Goal: Book appointment/travel/reservation

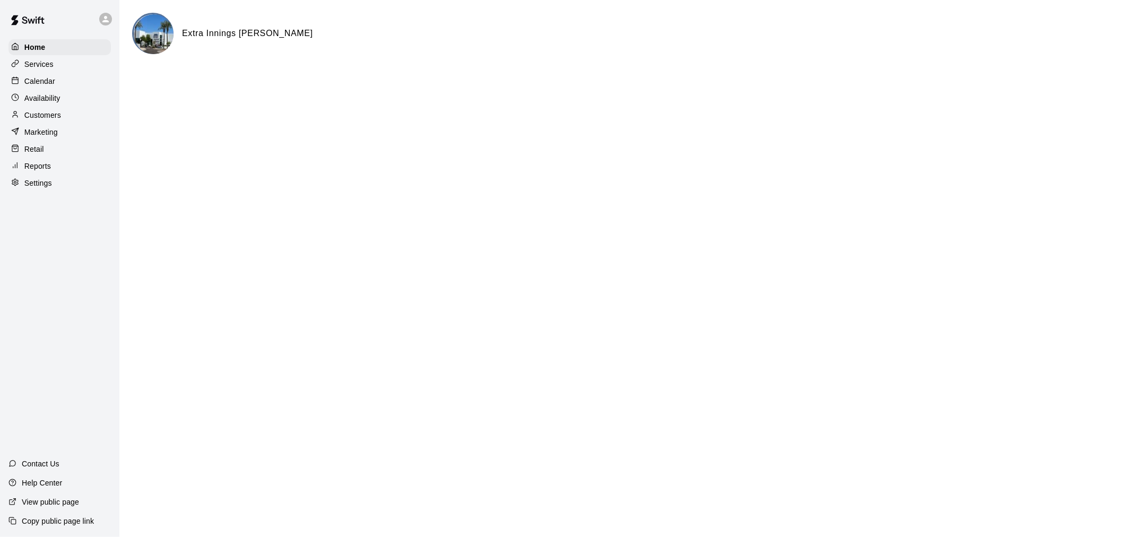
click at [63, 89] on div "Calendar" at bounding box center [59, 81] width 102 height 16
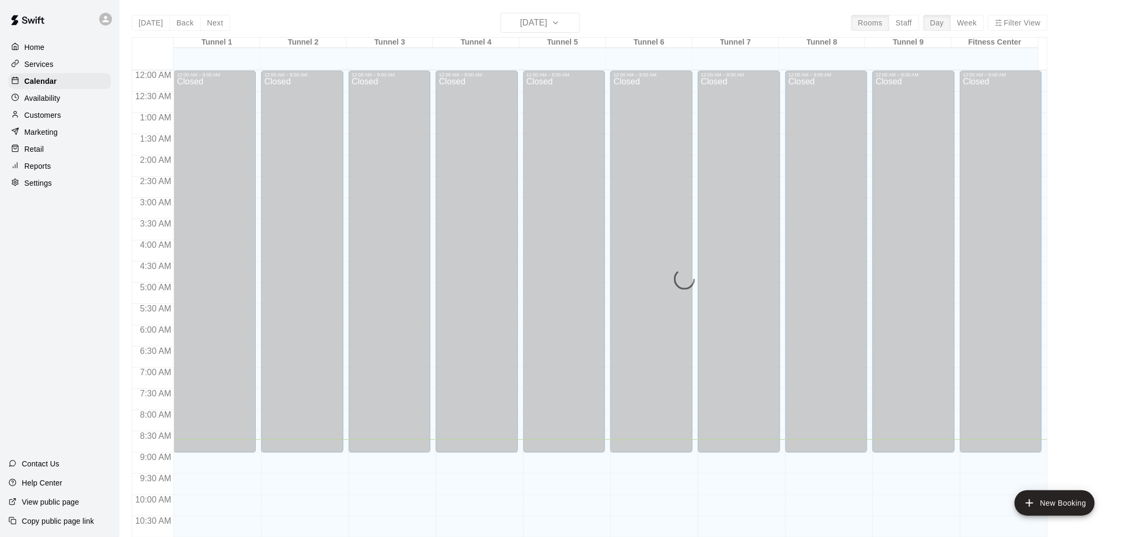
scroll to position [368, 0]
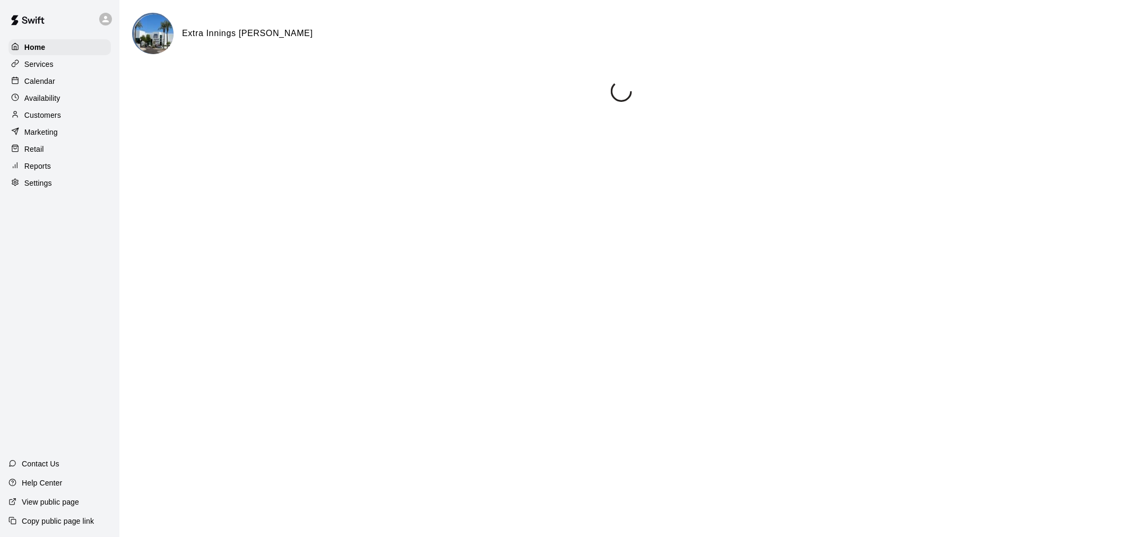
click at [73, 83] on div "Calendar" at bounding box center [59, 81] width 102 height 16
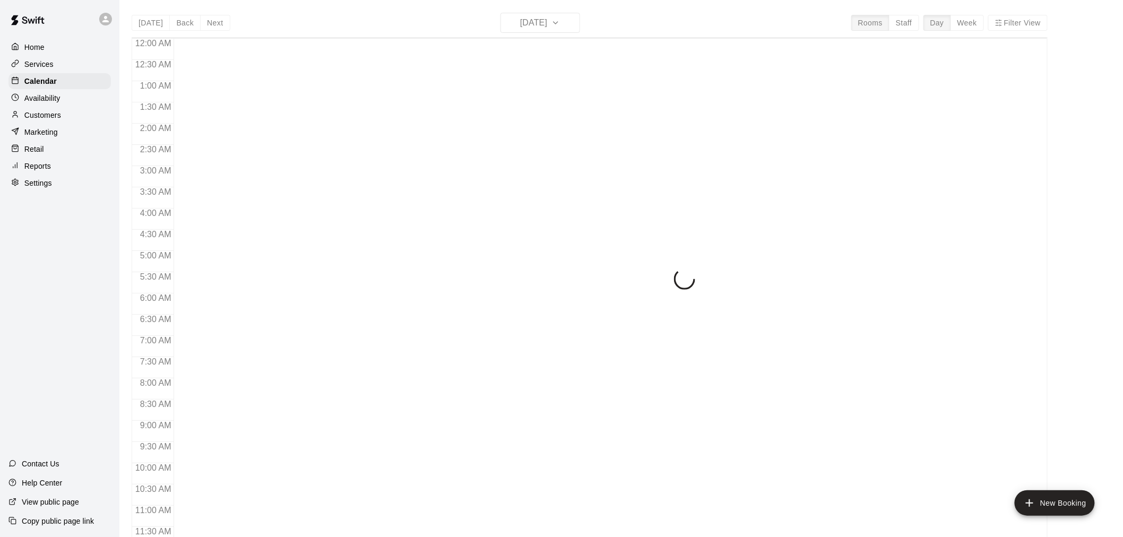
scroll to position [371, 0]
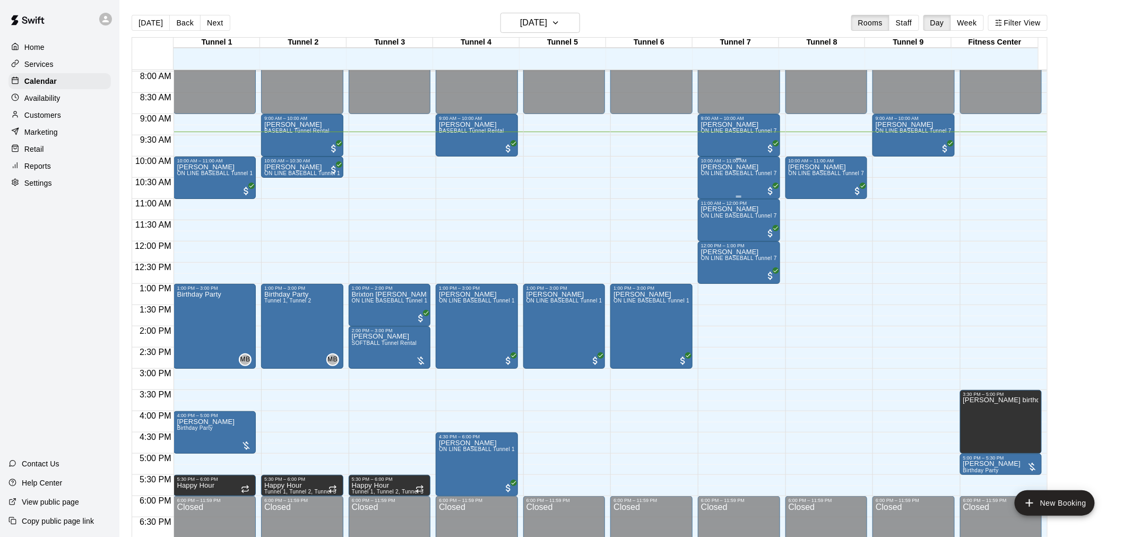
scroll to position [321, 0]
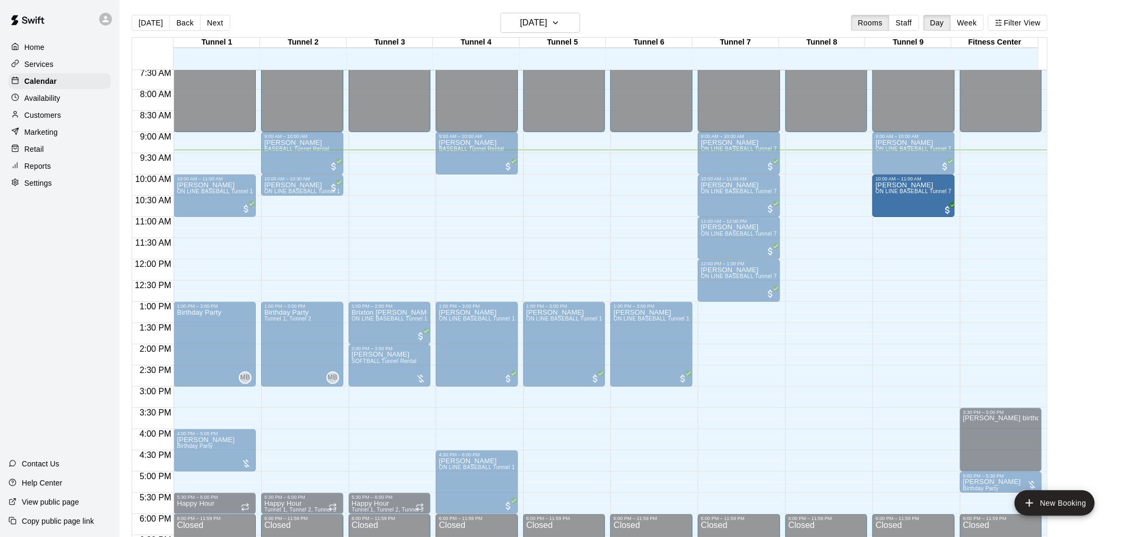
drag, startPoint x: 852, startPoint y: 189, endPoint x: 902, endPoint y: 200, distance: 51.4
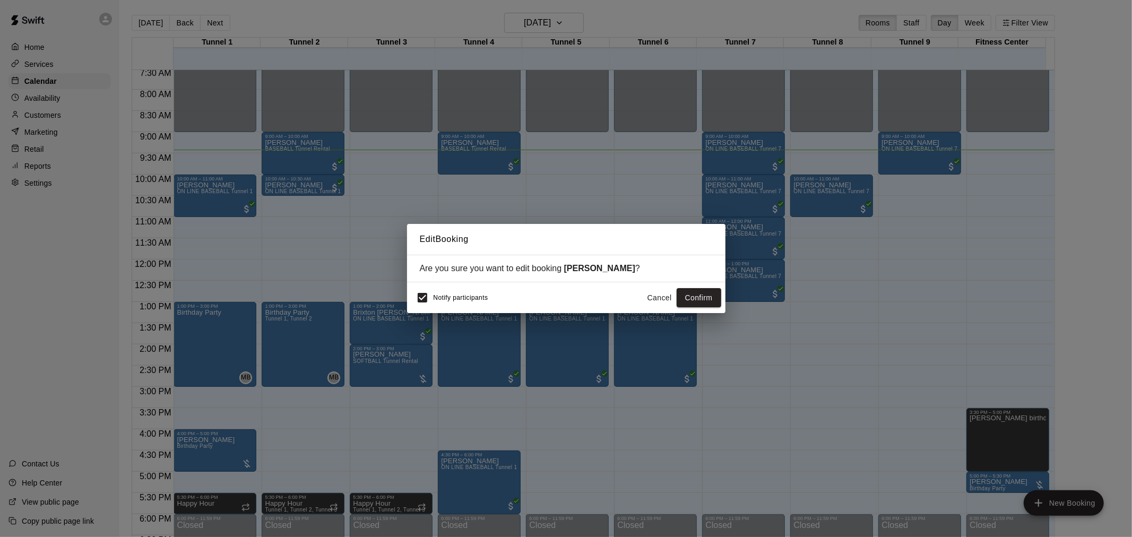
click at [704, 292] on button "Confirm" at bounding box center [699, 298] width 45 height 20
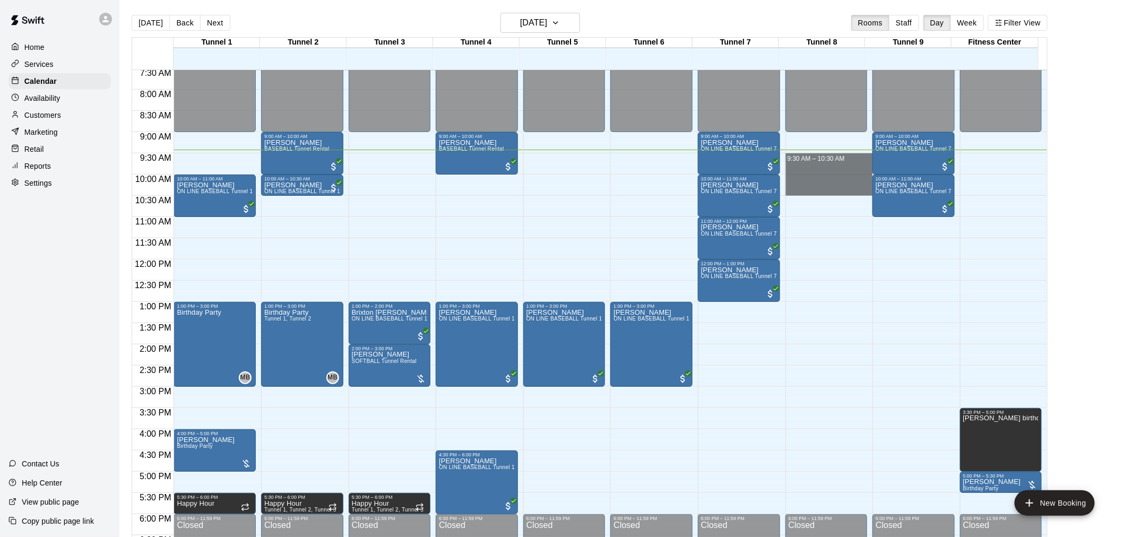
drag, startPoint x: 829, startPoint y: 157, endPoint x: 831, endPoint y: 192, distance: 35.1
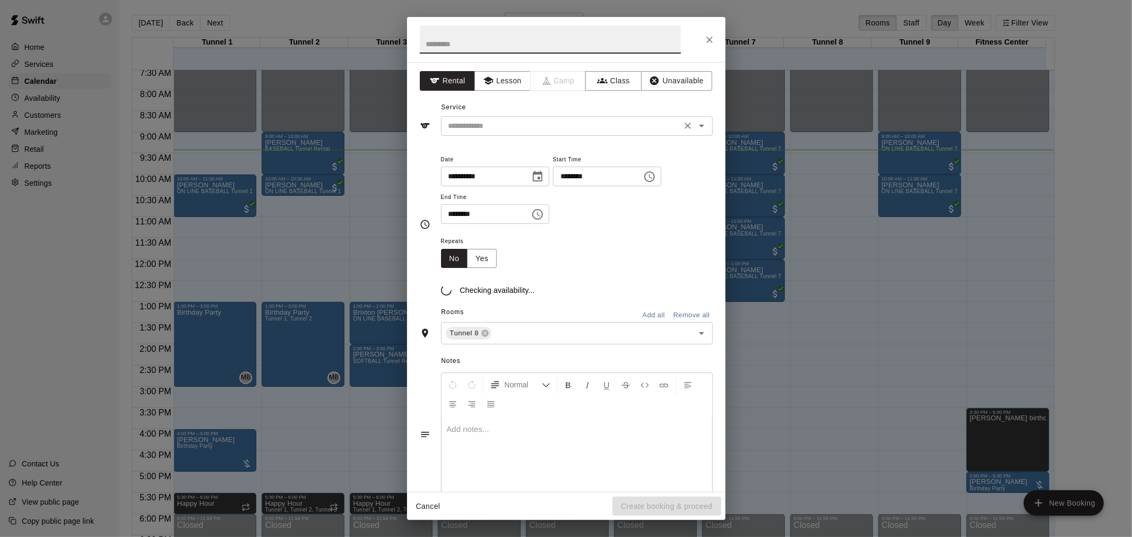
click at [508, 126] on input "text" at bounding box center [561, 125] width 234 height 13
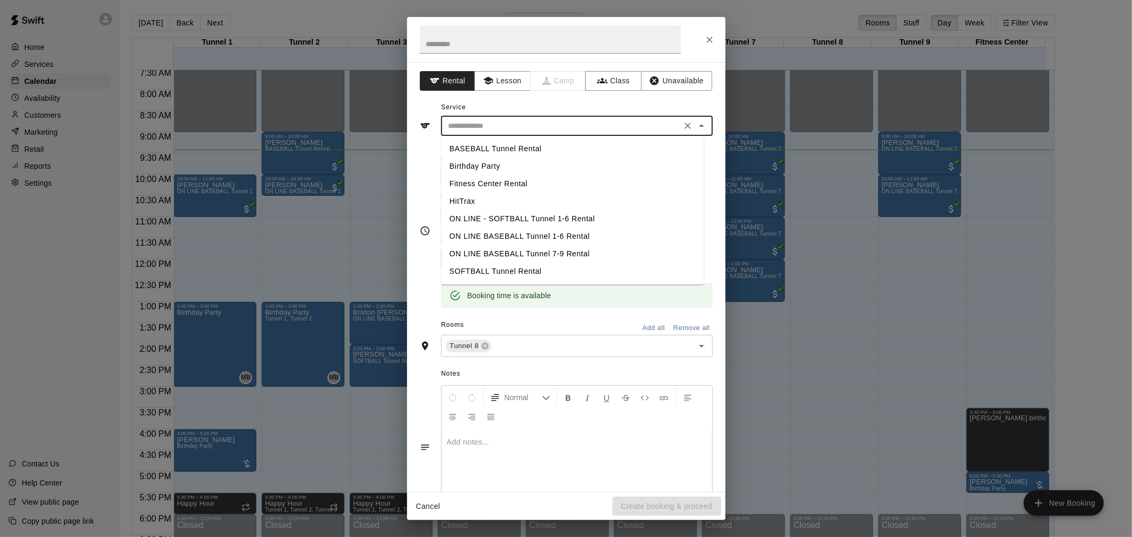
click at [538, 148] on li "BASEBALL Tunnel Rental" at bounding box center [572, 149] width 263 height 18
type input "**********"
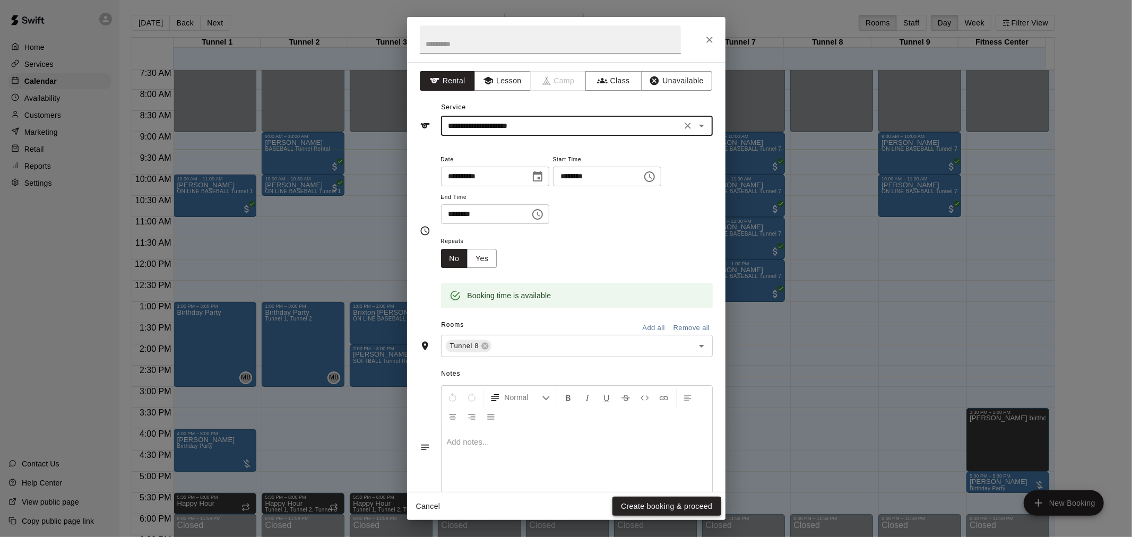
click at [636, 511] on button "Create booking & proceed" at bounding box center [666, 507] width 108 height 20
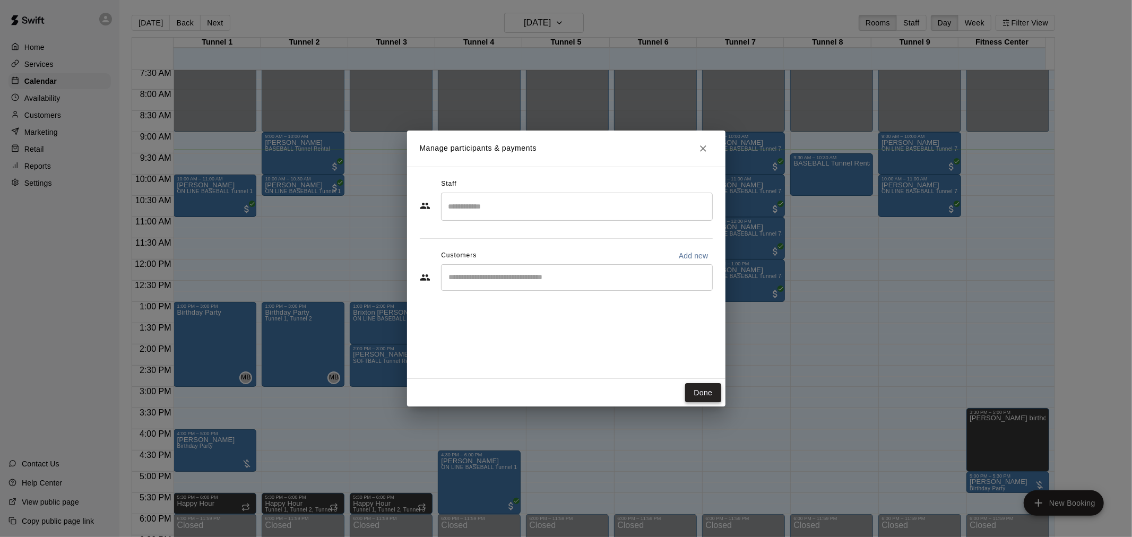
click at [707, 400] on button "Done" at bounding box center [703, 393] width 36 height 20
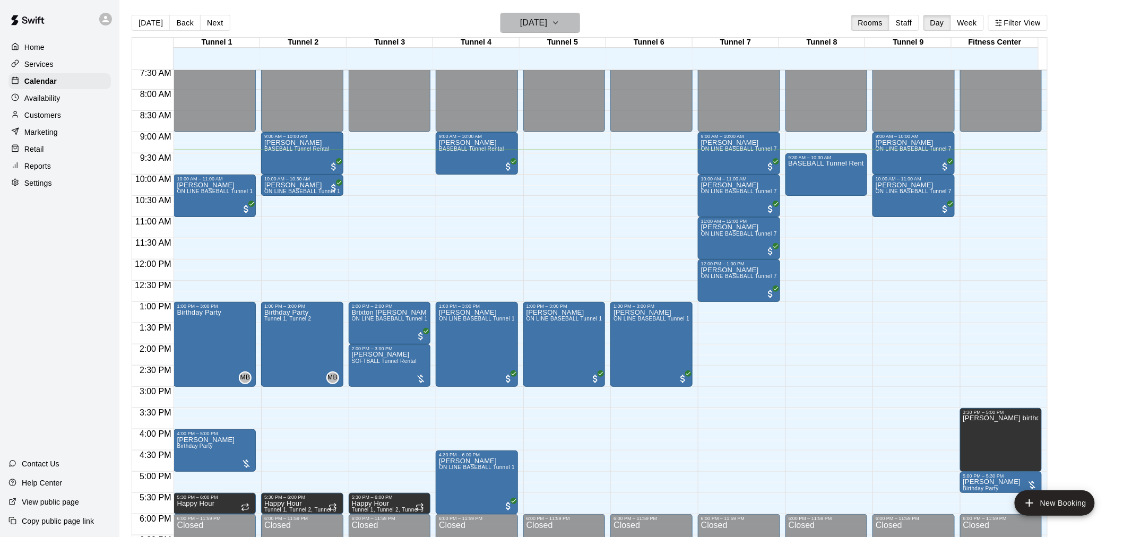
click at [547, 22] on h6 "[DATE]" at bounding box center [533, 22] width 27 height 15
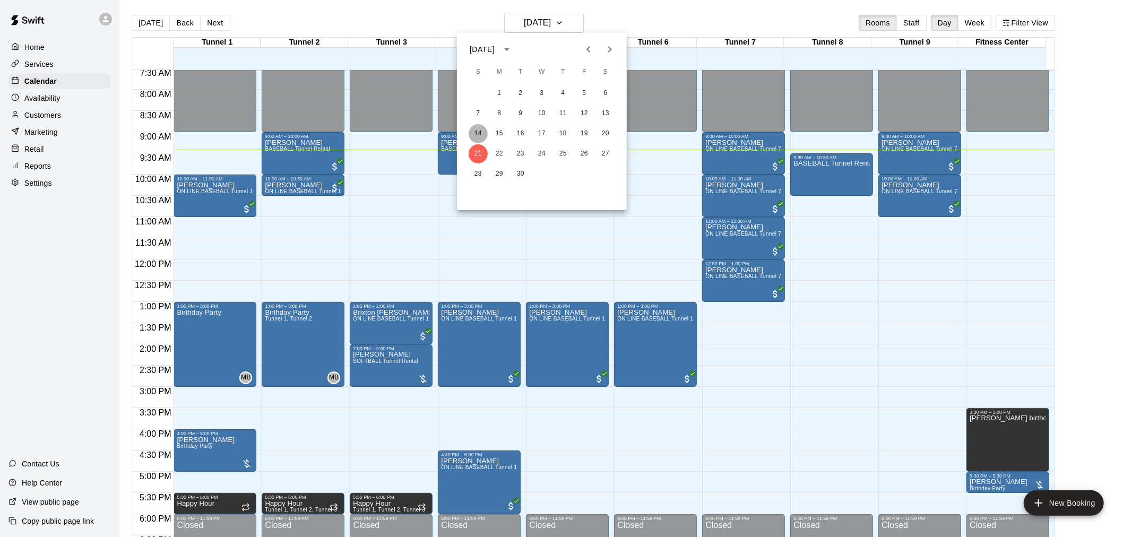
click at [479, 132] on button "14" at bounding box center [478, 133] width 19 height 19
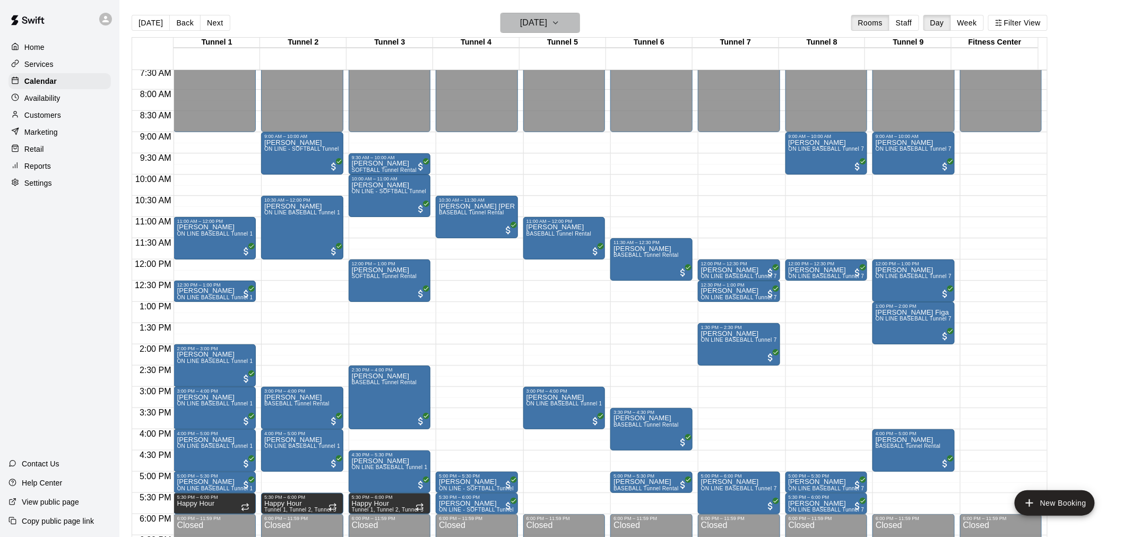
click at [560, 18] on icon "button" at bounding box center [555, 22] width 8 height 13
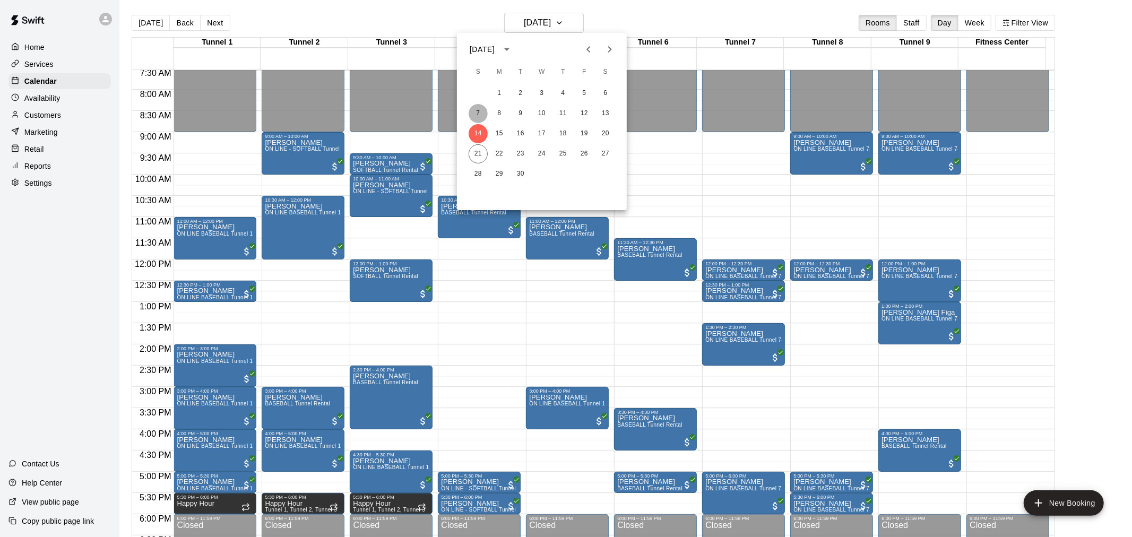
click at [484, 118] on button "7" at bounding box center [478, 113] width 19 height 19
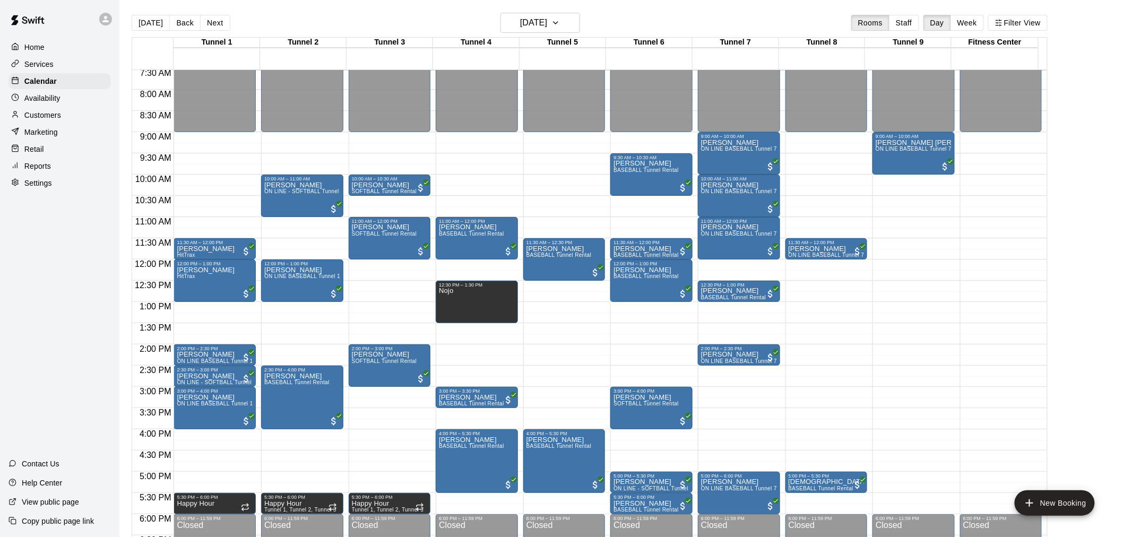
click at [126, 20] on div "[DATE] Back [DATE][DATE] Rooms Staff Day Week Filter View Tunnel 1 07 [GEOGRAPH…" at bounding box center [590, 281] width 932 height 537
click at [140, 22] on button "[DATE]" at bounding box center [151, 23] width 38 height 16
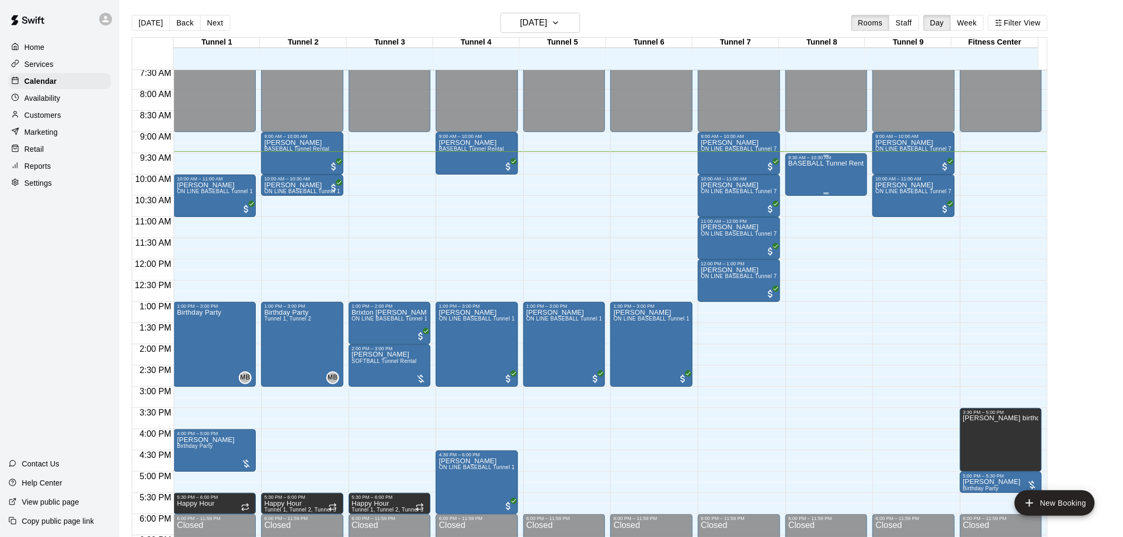
click at [812, 178] on div "BASEBALL Tunnel Rental" at bounding box center [827, 428] width 76 height 537
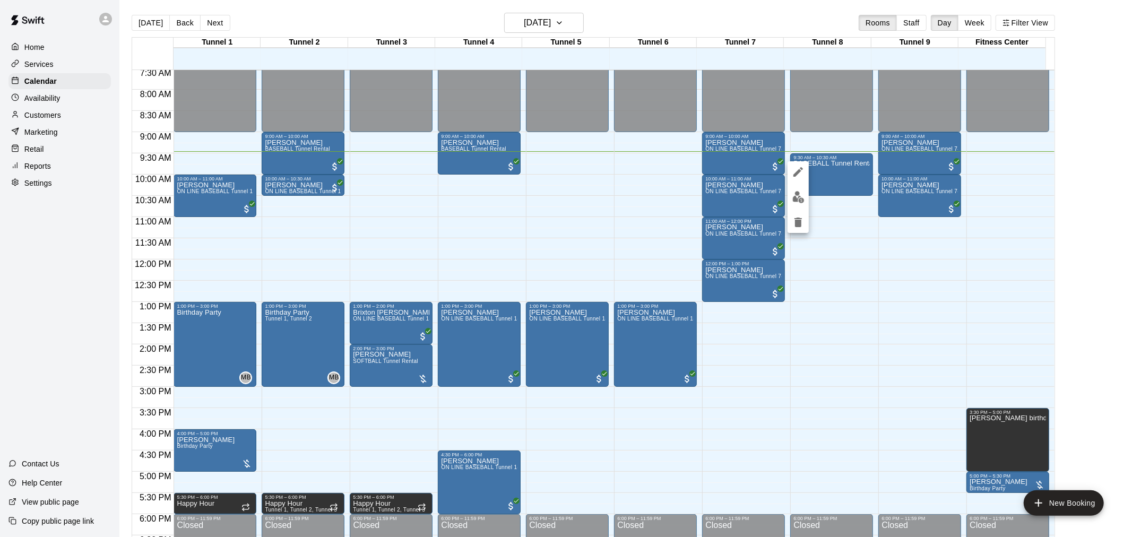
click at [802, 195] on img "edit" at bounding box center [798, 197] width 12 height 12
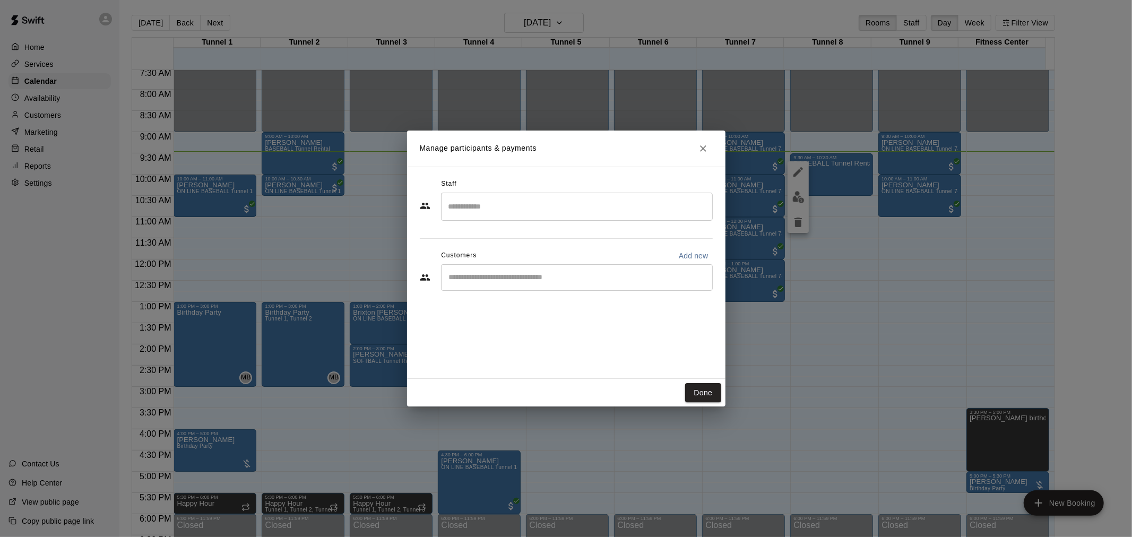
click at [533, 292] on div "​" at bounding box center [566, 278] width 293 height 29
click at [539, 286] on div "​" at bounding box center [577, 277] width 272 height 27
type input "*******"
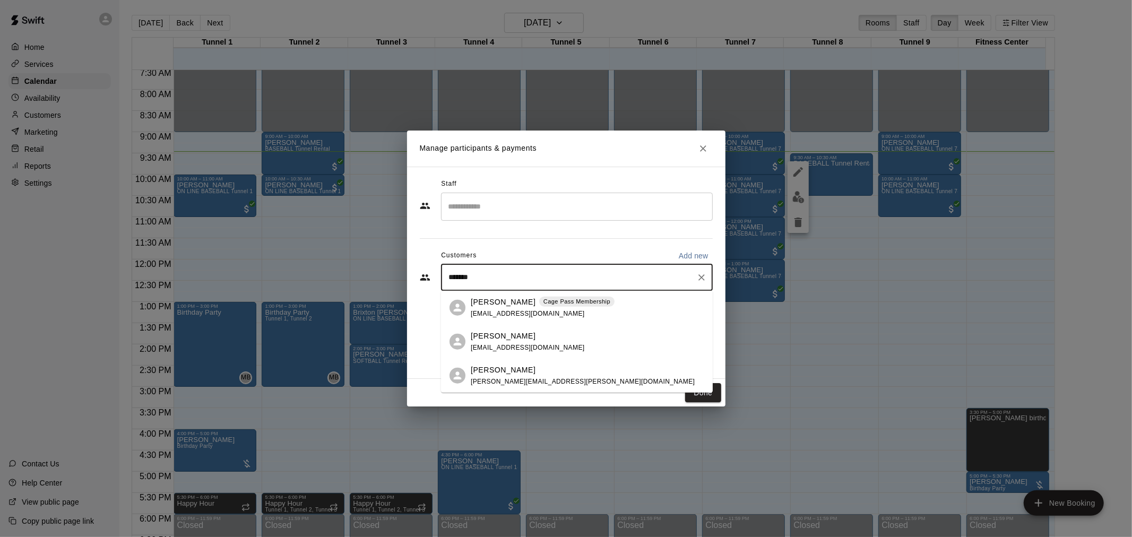
click at [561, 298] on p "Cage Pass Membership" at bounding box center [576, 301] width 67 height 9
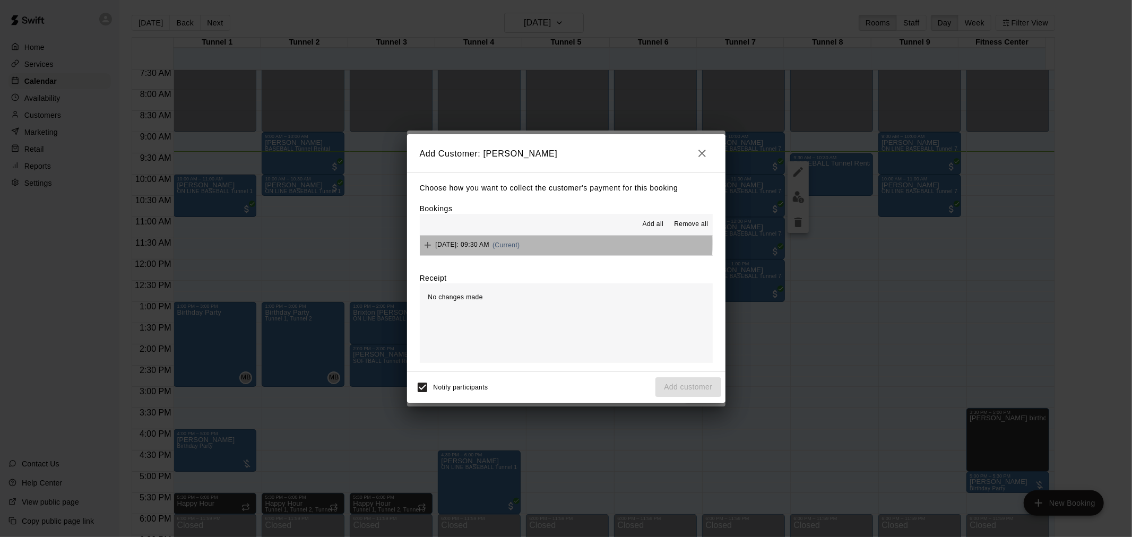
click at [520, 244] on span "(Current)" at bounding box center [506, 244] width 28 height 7
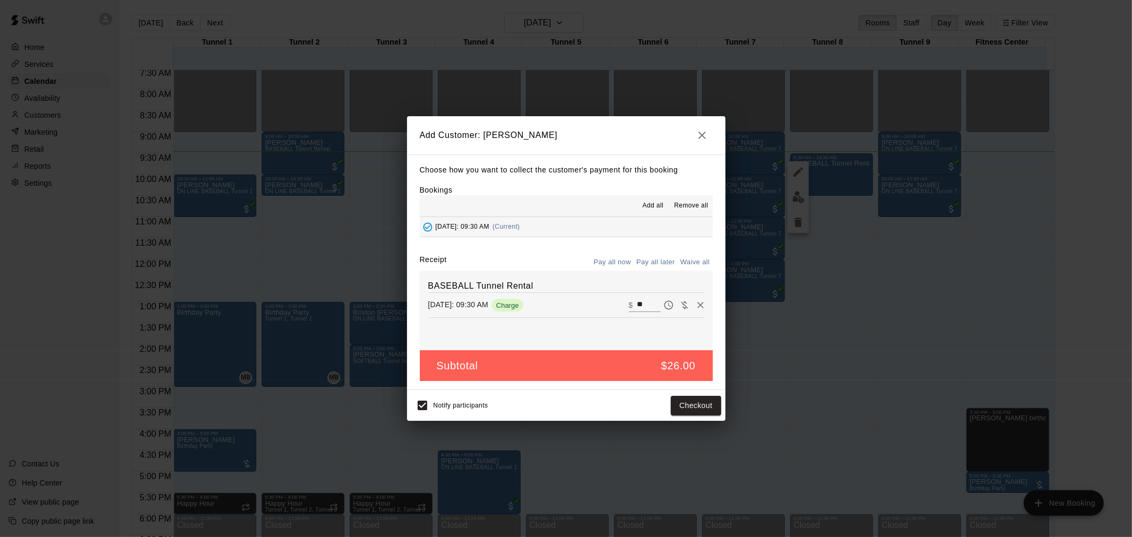
click at [713, 417] on div "Notify participants Checkout" at bounding box center [566, 405] width 310 height 22
click at [691, 400] on button "Checkout" at bounding box center [696, 406] width 50 height 20
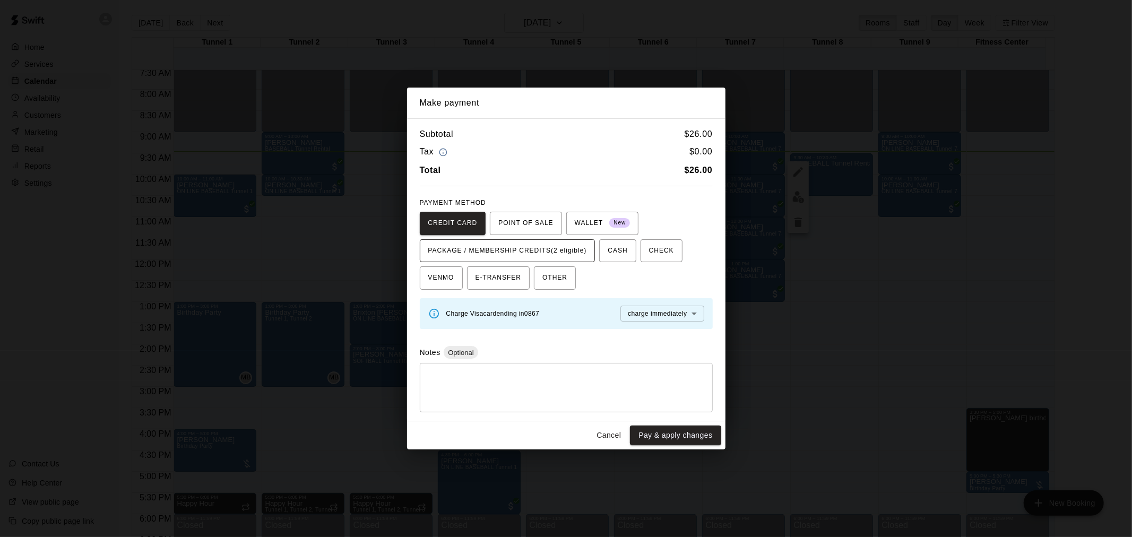
click at [540, 252] on span "PACKAGE / MEMBERSHIP CREDITS (2 eligible)" at bounding box center [507, 251] width 159 height 17
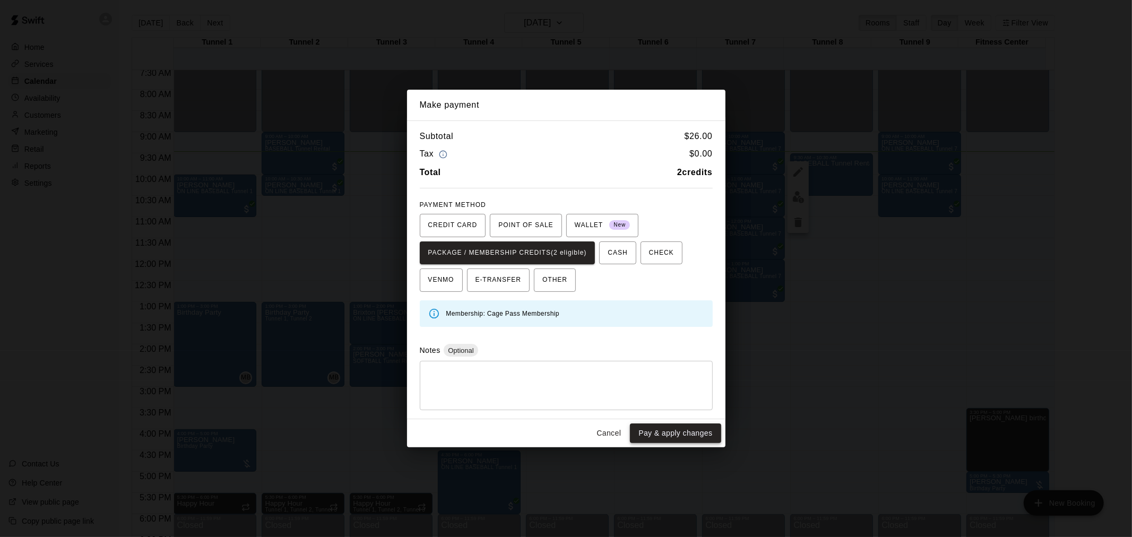
click at [683, 433] on button "Pay & apply changes" at bounding box center [675, 433] width 91 height 20
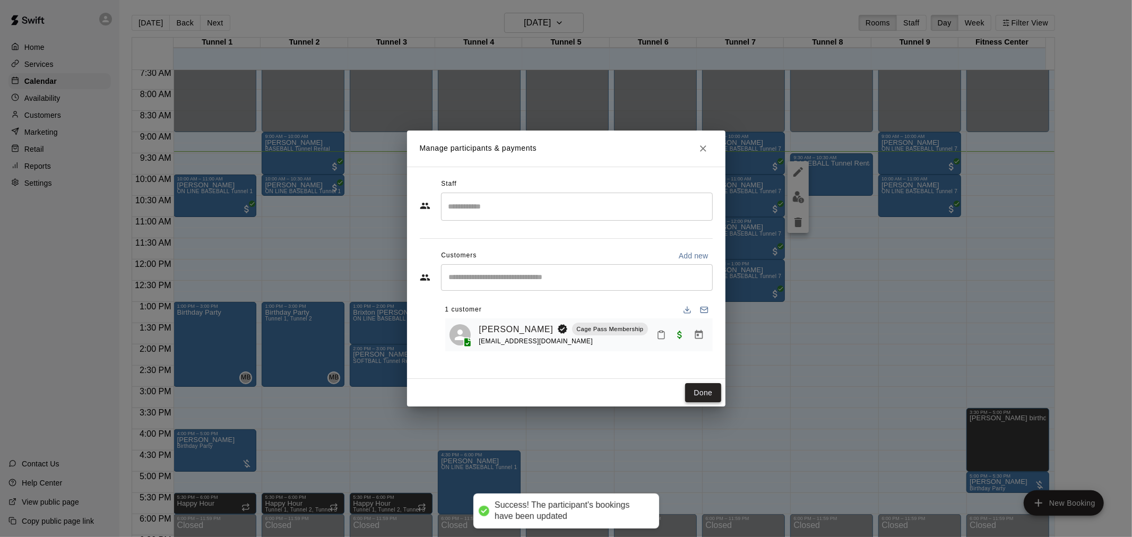
click at [697, 388] on button "Done" at bounding box center [703, 393] width 36 height 20
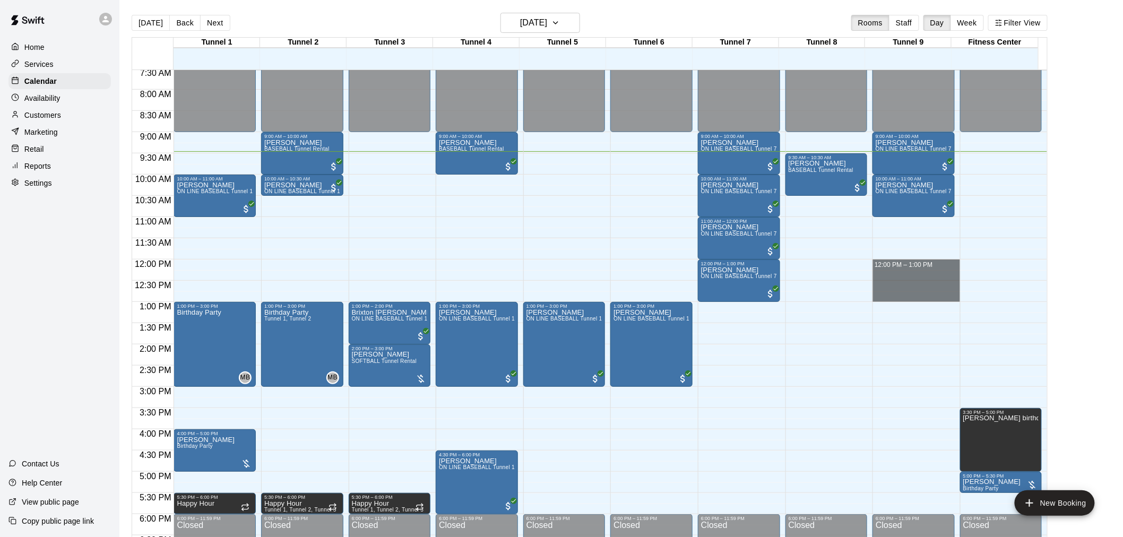
drag, startPoint x: 921, startPoint y: 263, endPoint x: 920, endPoint y: 299, distance: 36.1
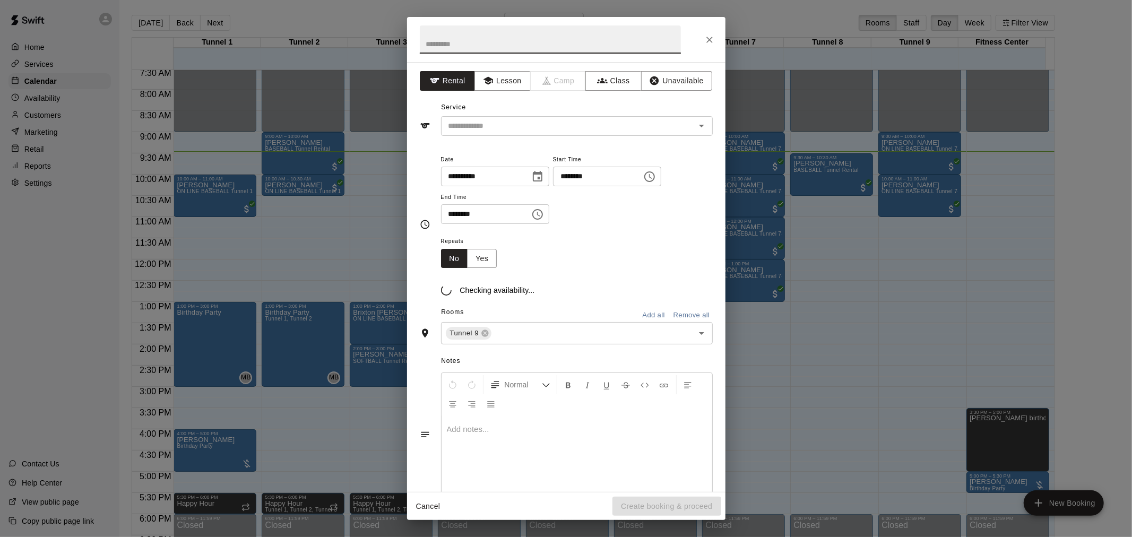
click at [706, 36] on icon "Close" at bounding box center [709, 39] width 11 height 11
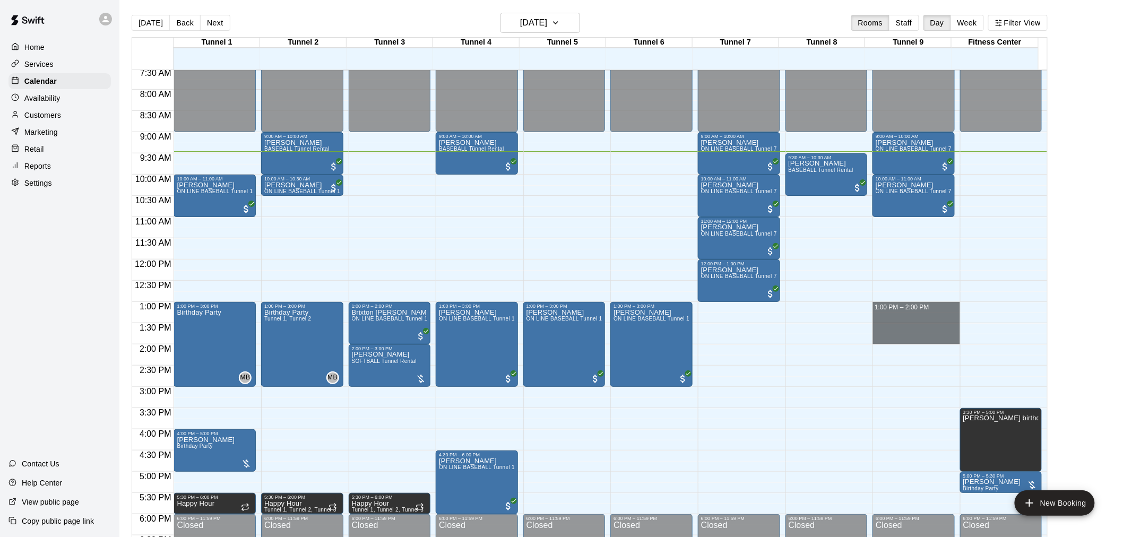
drag, startPoint x: 893, startPoint y: 304, endPoint x: 892, endPoint y: 335, distance: 31.8
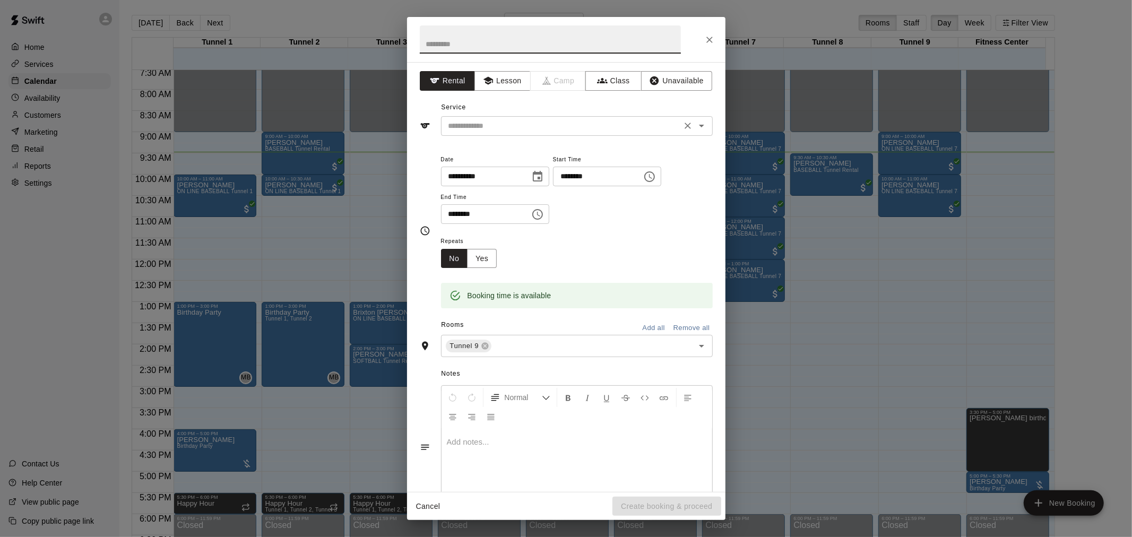
click at [543, 123] on input "text" at bounding box center [561, 125] width 234 height 13
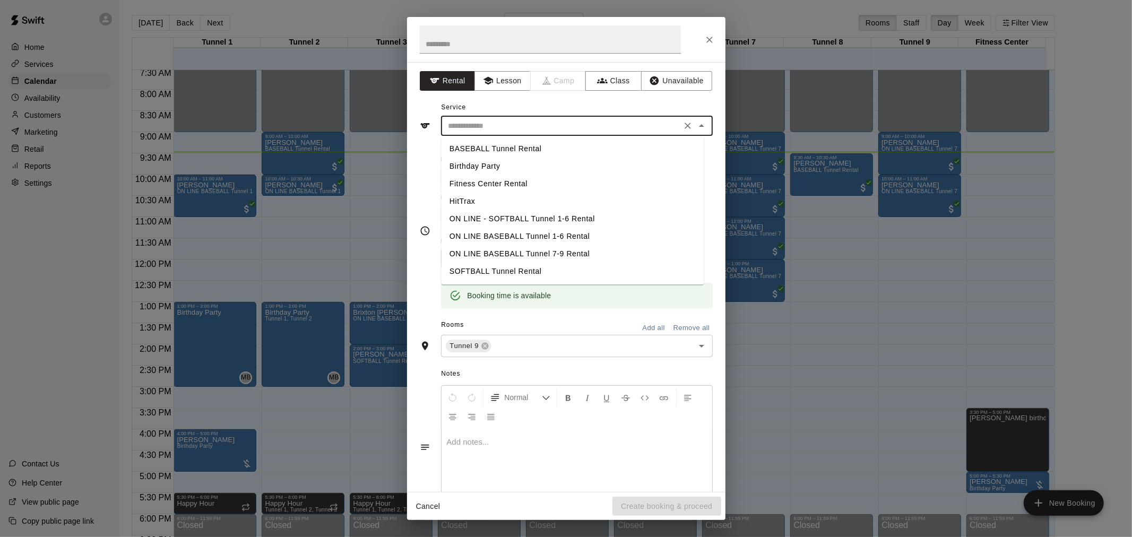
click at [553, 150] on li "BASEBALL Tunnel Rental" at bounding box center [572, 149] width 263 height 18
type input "**********"
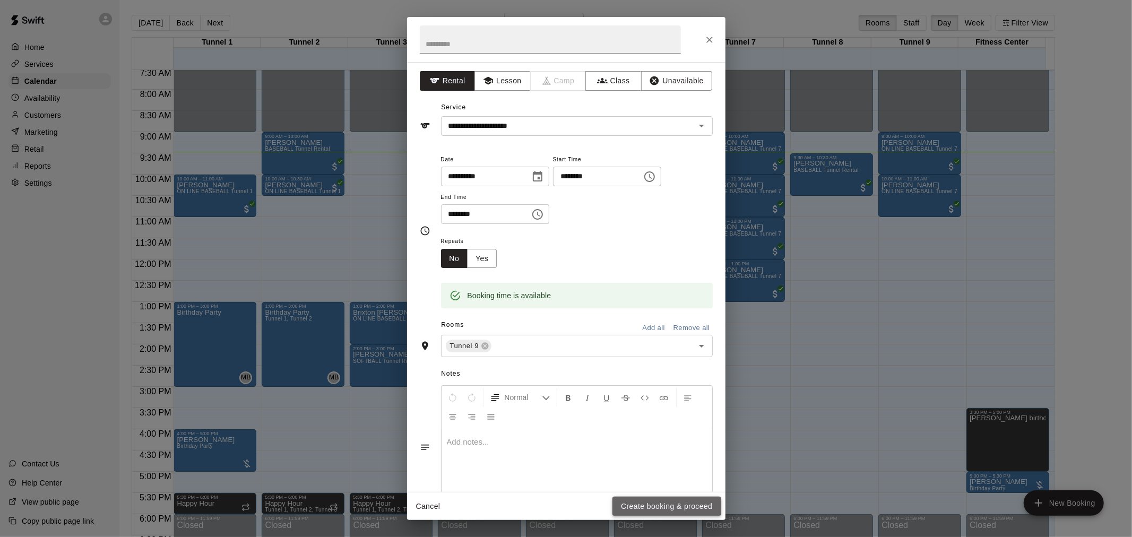
click at [673, 513] on button "Create booking & proceed" at bounding box center [666, 507] width 108 height 20
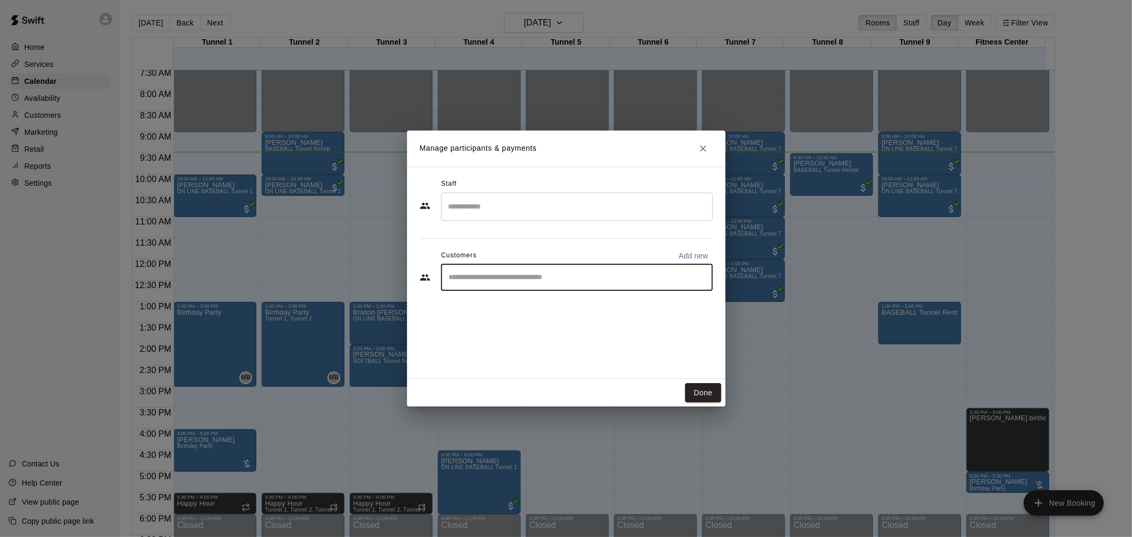
click at [634, 273] on input "Start typing to search customers..." at bounding box center [577, 277] width 262 height 11
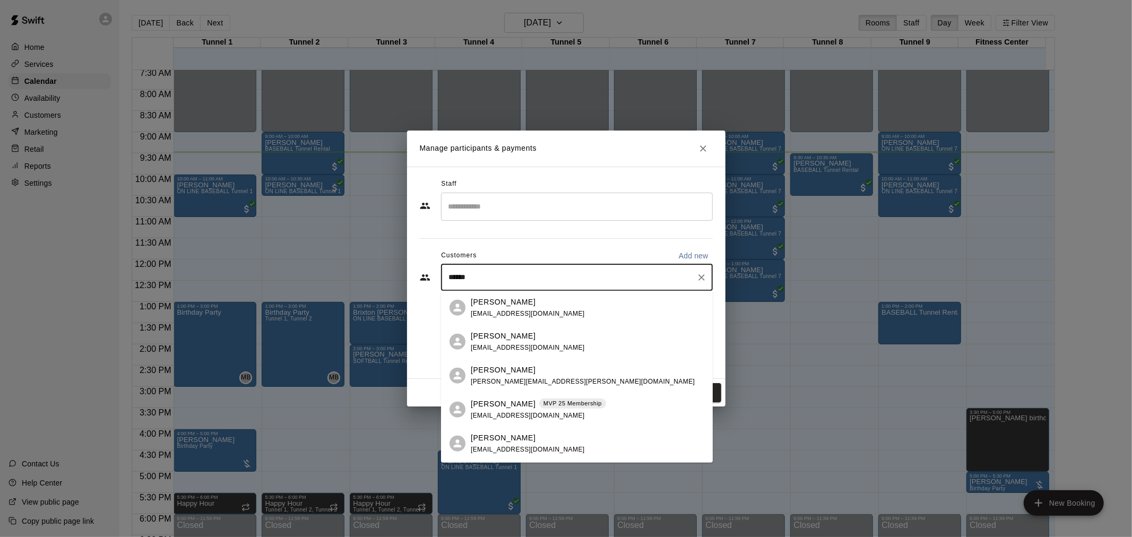
type input "*******"
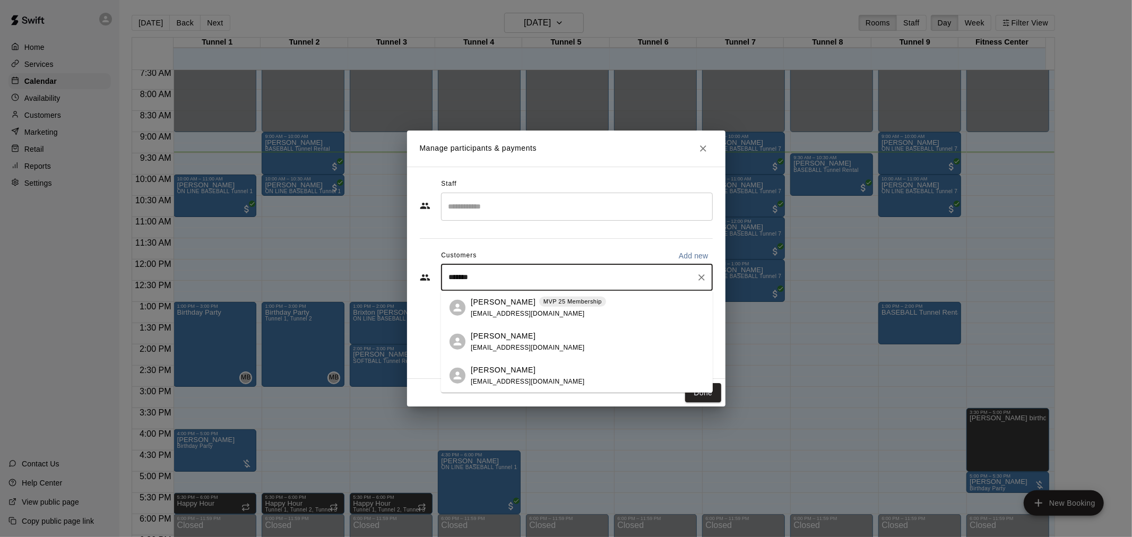
click at [629, 292] on div "[PERSON_NAME] MVP 25 Membership [EMAIL_ADDRESS][DOMAIN_NAME]" at bounding box center [577, 308] width 272 height 34
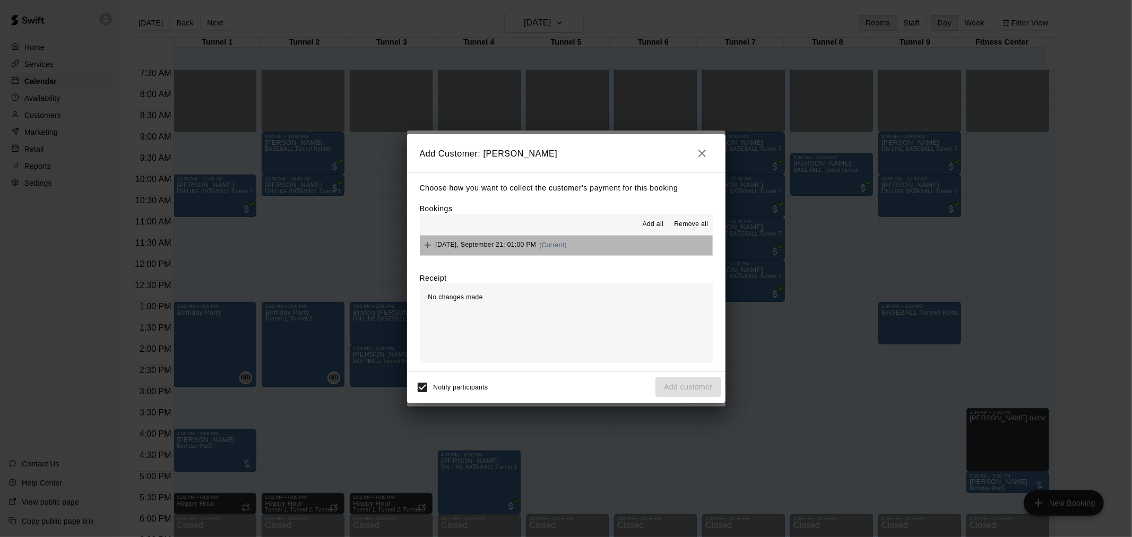
click at [580, 250] on button "[DATE], September 21: 01:00 PM (Current)" at bounding box center [566, 246] width 293 height 20
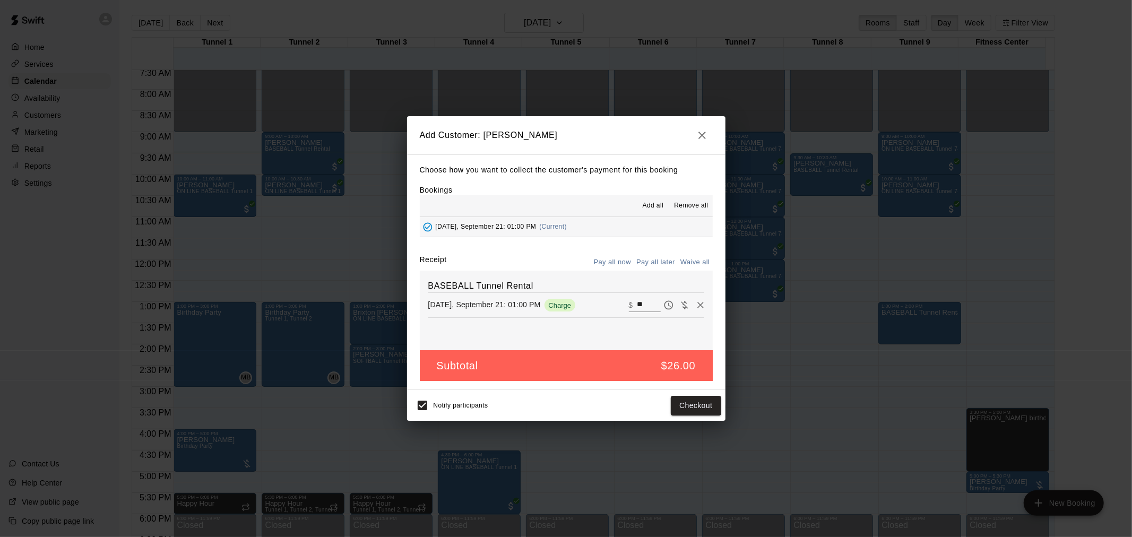
click at [646, 264] on button "Pay all later" at bounding box center [656, 262] width 44 height 16
click at [680, 405] on button "Add customer" at bounding box center [687, 406] width 65 height 20
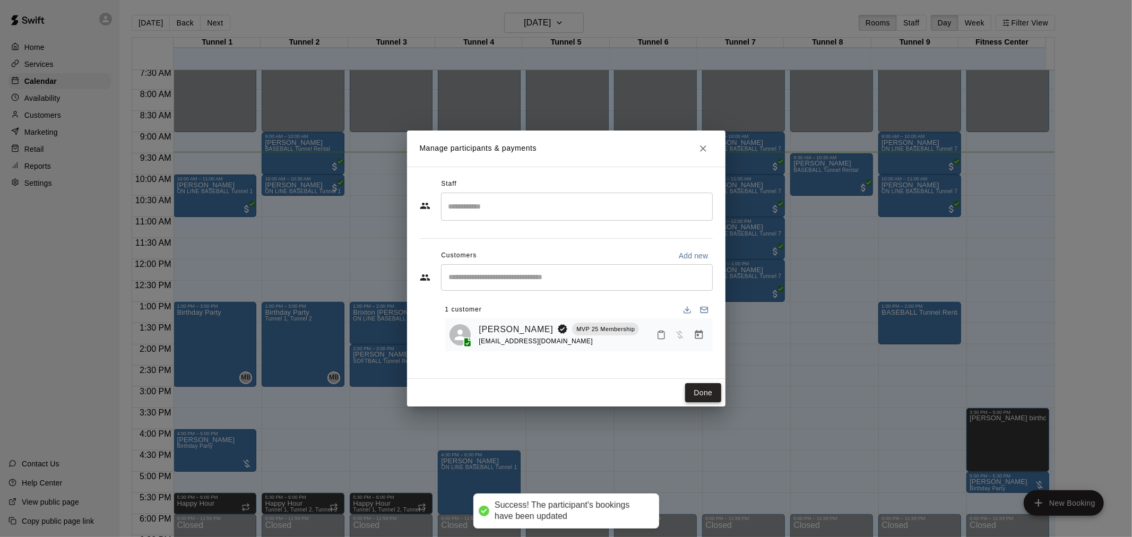
click at [707, 391] on button "Done" at bounding box center [703, 393] width 36 height 20
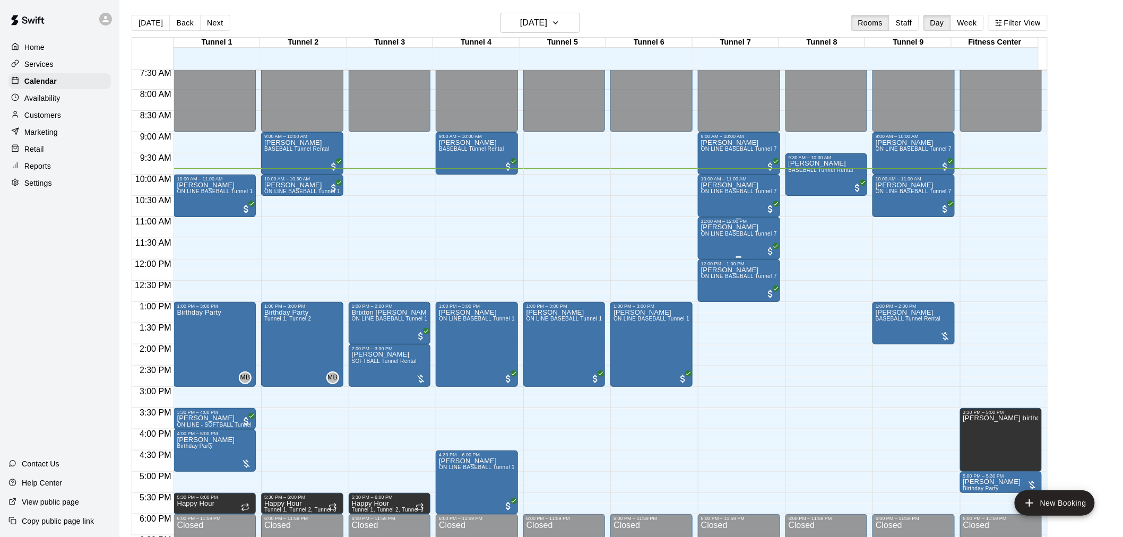
click at [745, 235] on span "ON LINE BASEBALL Tunnel 7-9 Rental" at bounding box center [750, 234] width 99 height 6
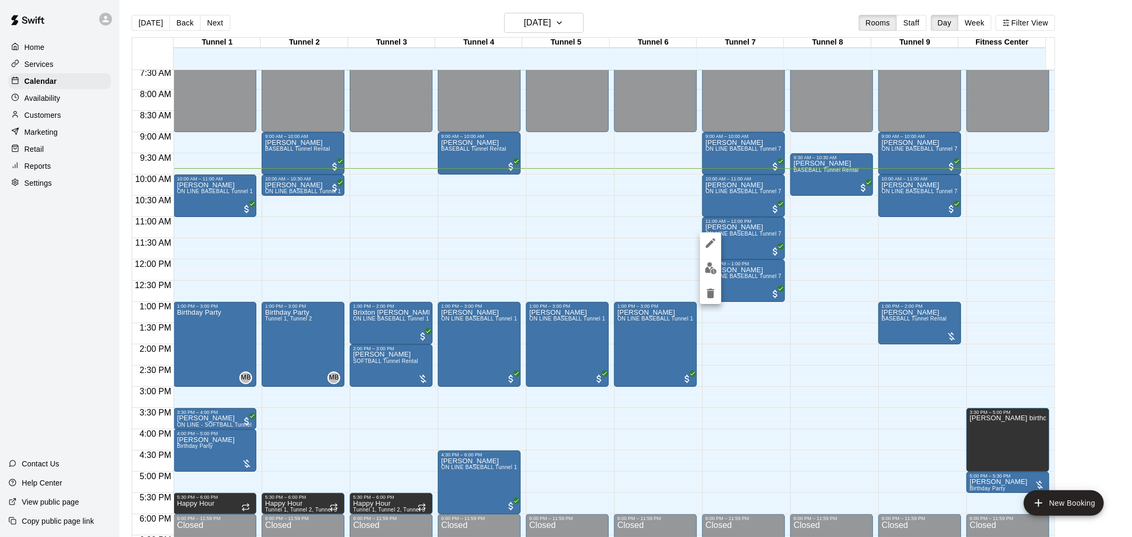
click at [703, 116] on div at bounding box center [566, 268] width 1132 height 537
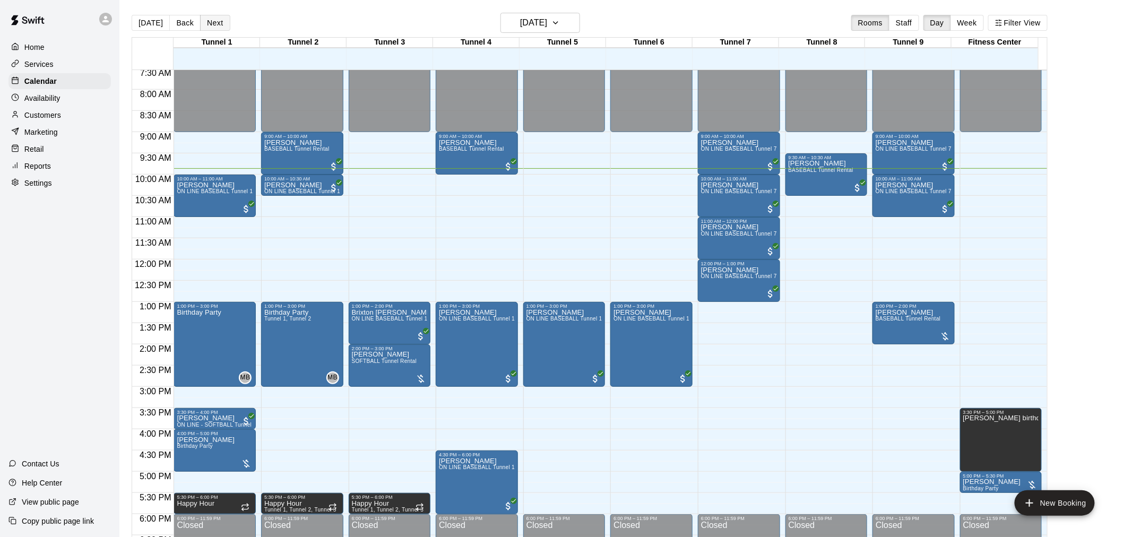
click at [214, 18] on button "Next" at bounding box center [215, 23] width 30 height 16
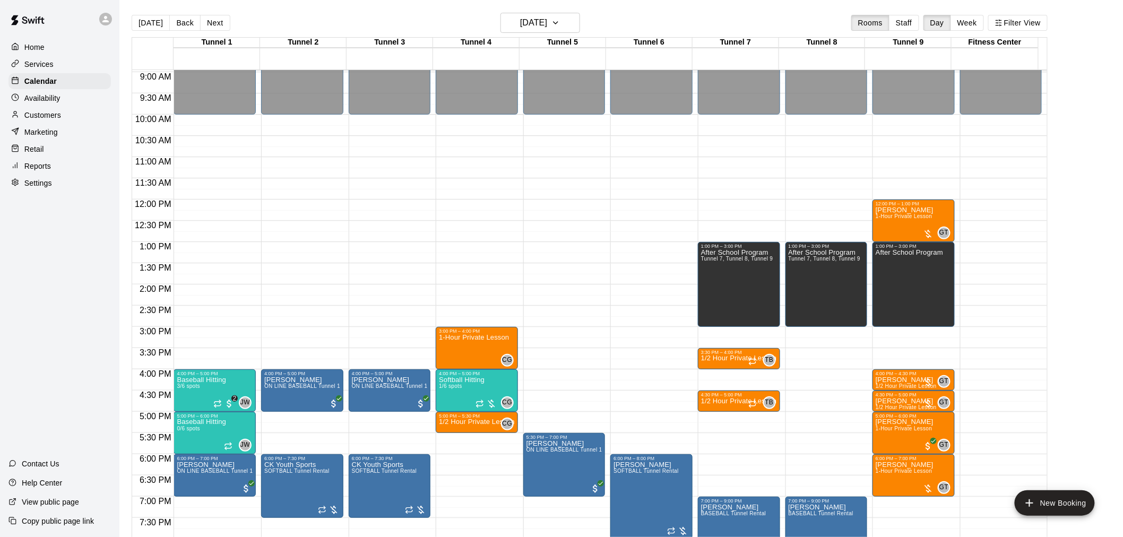
scroll to position [438, 0]
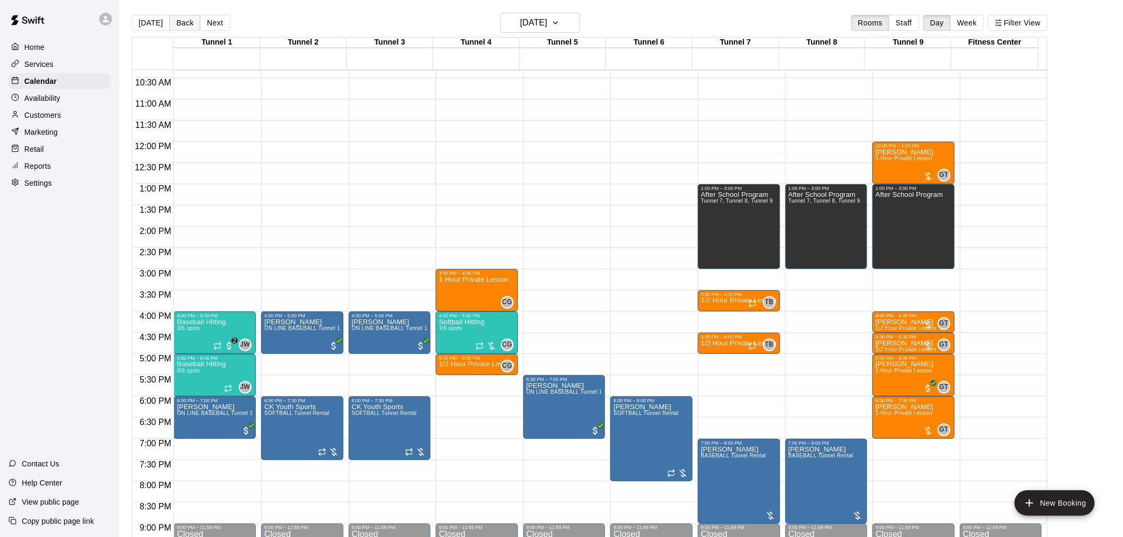
click at [170, 23] on button "Back" at bounding box center [184, 23] width 31 height 16
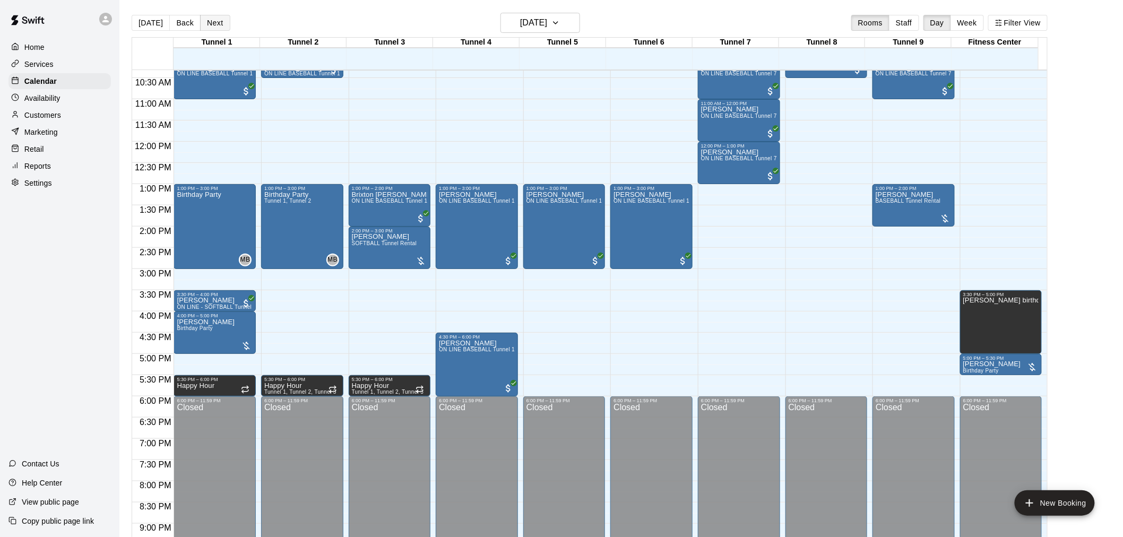
click at [210, 19] on button "Next" at bounding box center [215, 23] width 30 height 16
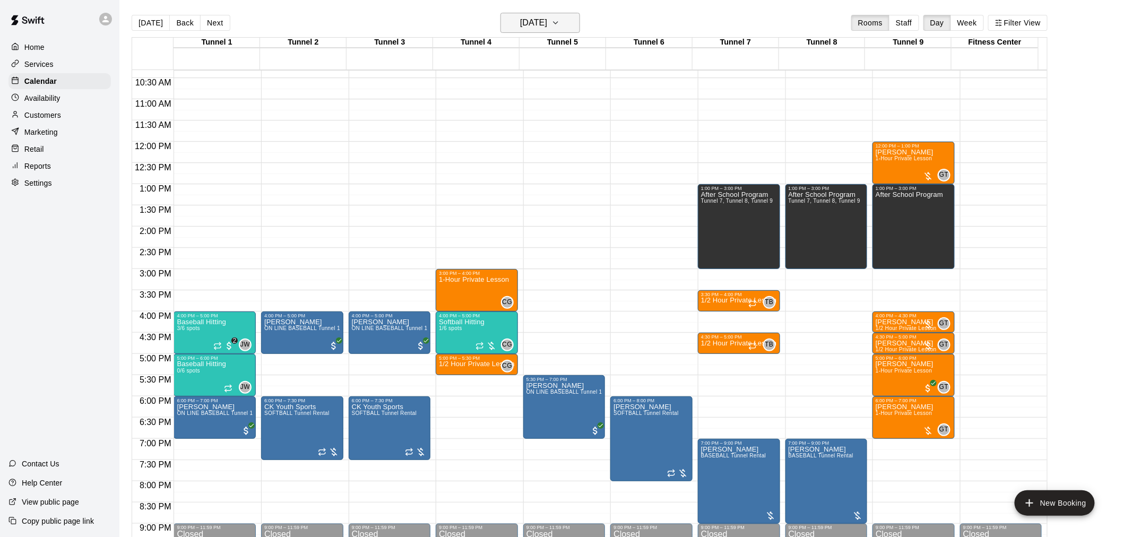
click at [520, 21] on h6 "[DATE]" at bounding box center [533, 22] width 27 height 15
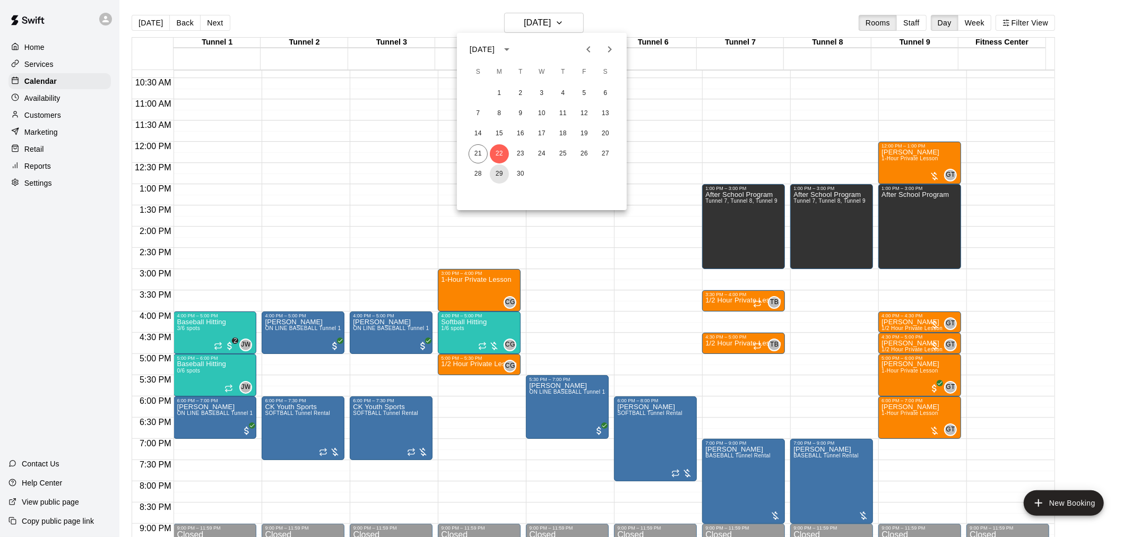
drag, startPoint x: 500, startPoint y: 173, endPoint x: 606, endPoint y: 253, distance: 132.6
click at [500, 173] on button "29" at bounding box center [499, 174] width 19 height 19
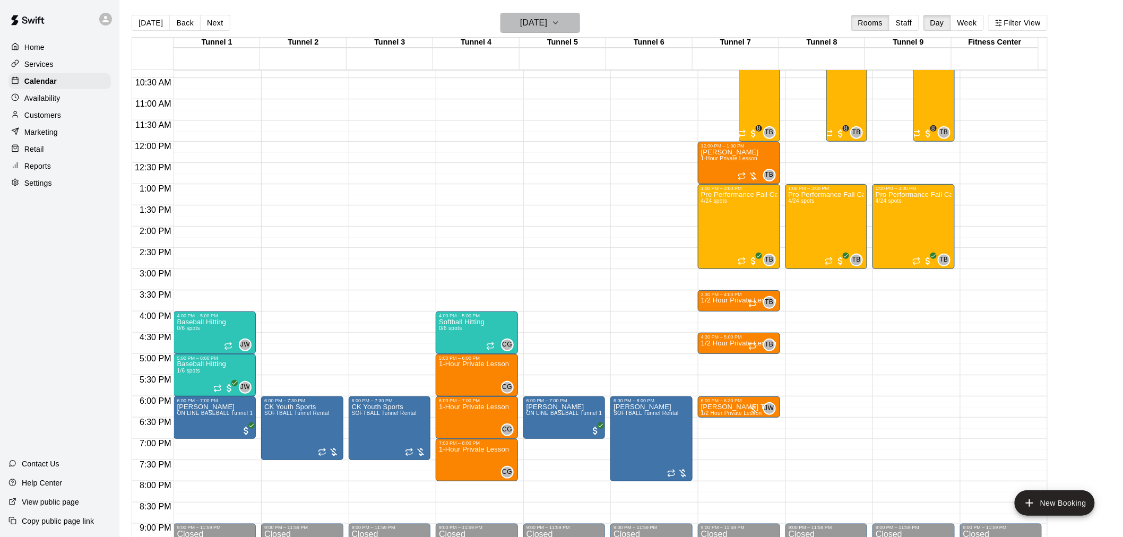
click at [543, 18] on h6 "[DATE]" at bounding box center [533, 22] width 27 height 15
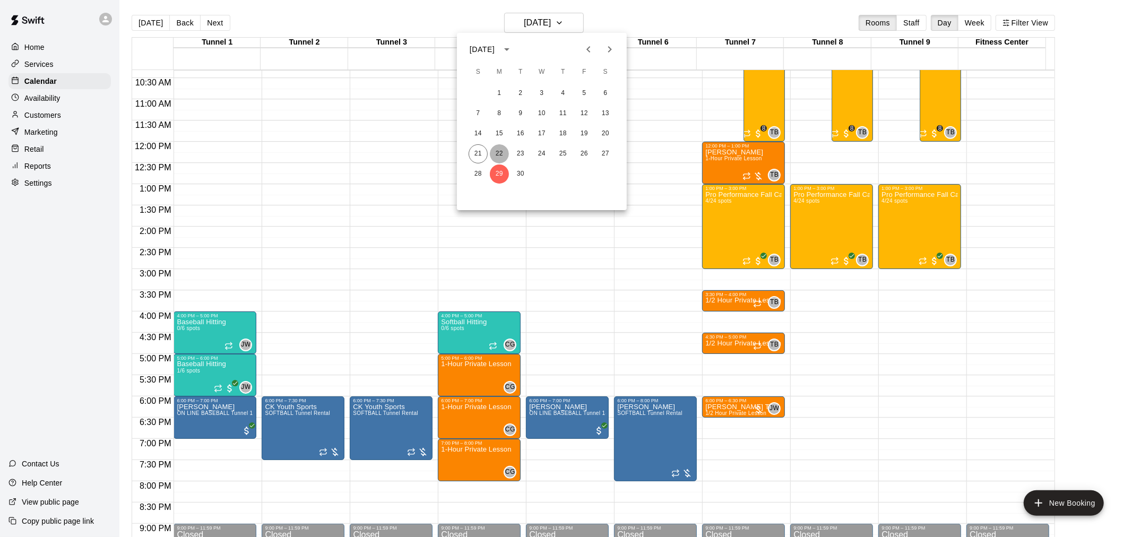
click at [505, 154] on button "22" at bounding box center [499, 153] width 19 height 19
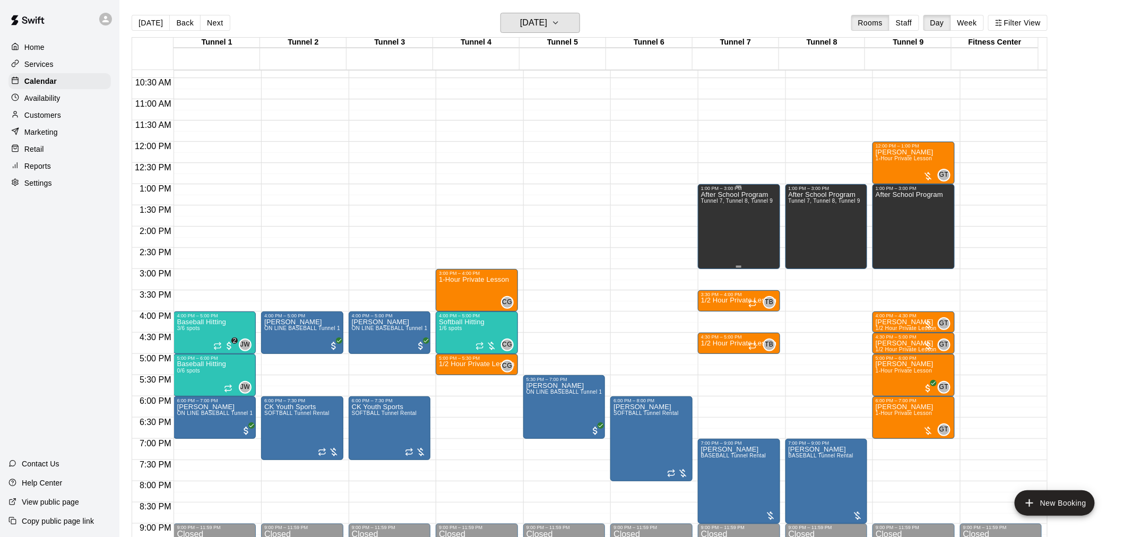
scroll to position [379, 0]
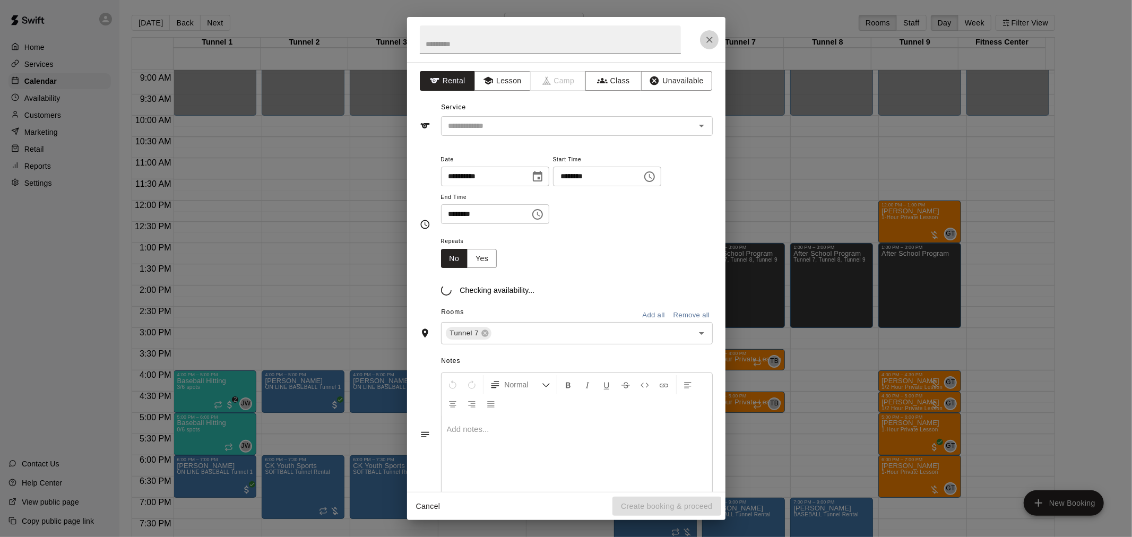
click at [712, 44] on icon "Close" at bounding box center [709, 39] width 11 height 11
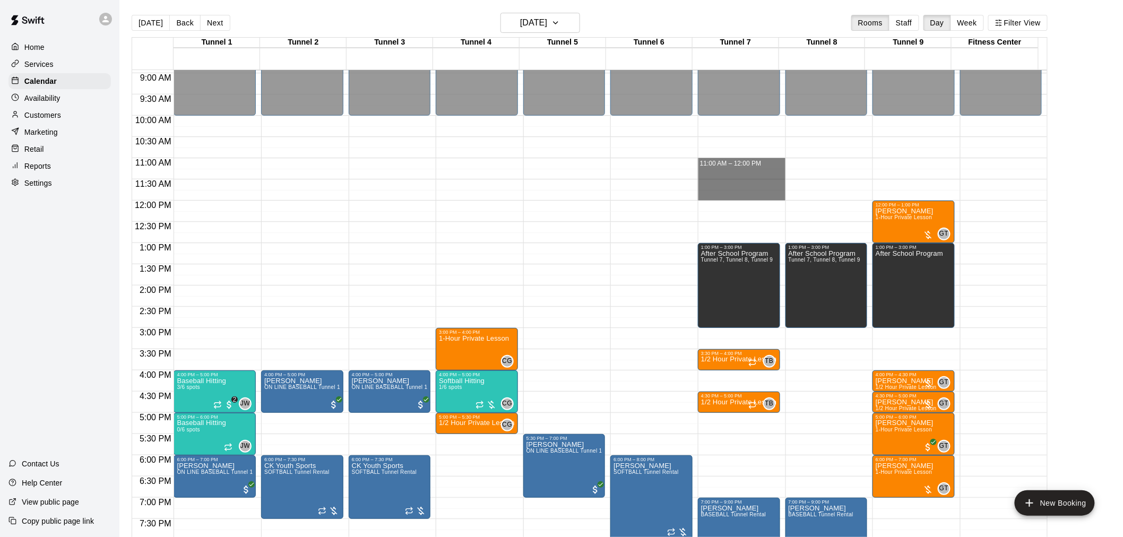
drag, startPoint x: 733, startPoint y: 160, endPoint x: 733, endPoint y: 196, distance: 36.1
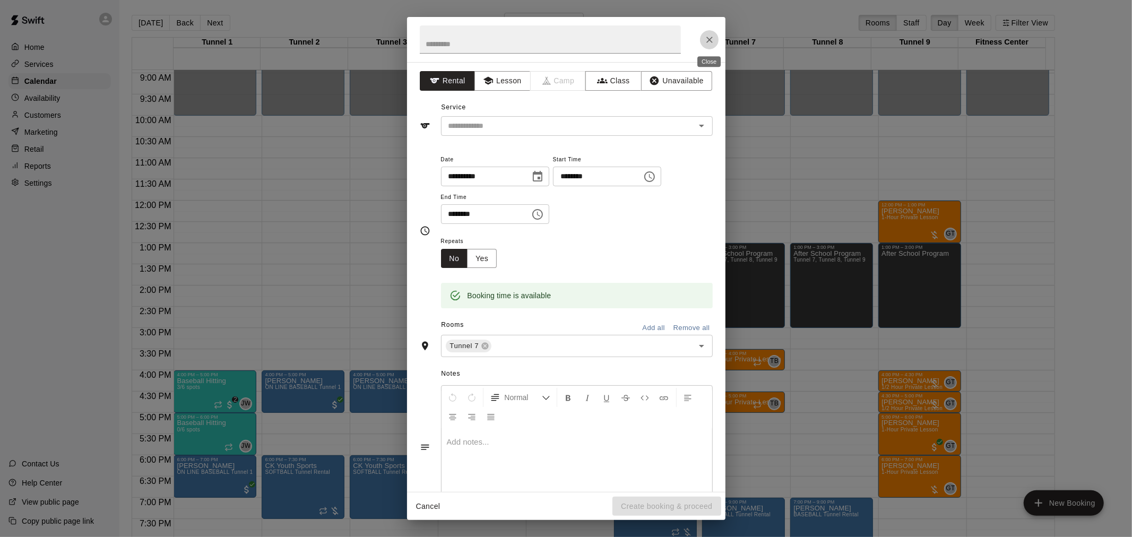
click at [715, 42] on button "Close" at bounding box center [709, 39] width 19 height 19
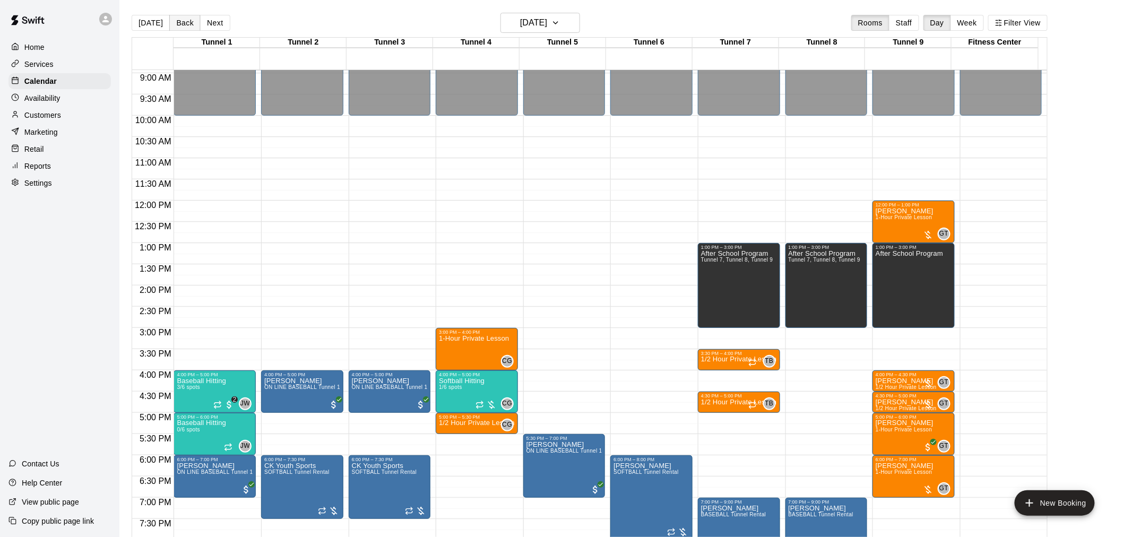
click at [184, 27] on button "Back" at bounding box center [184, 23] width 31 height 16
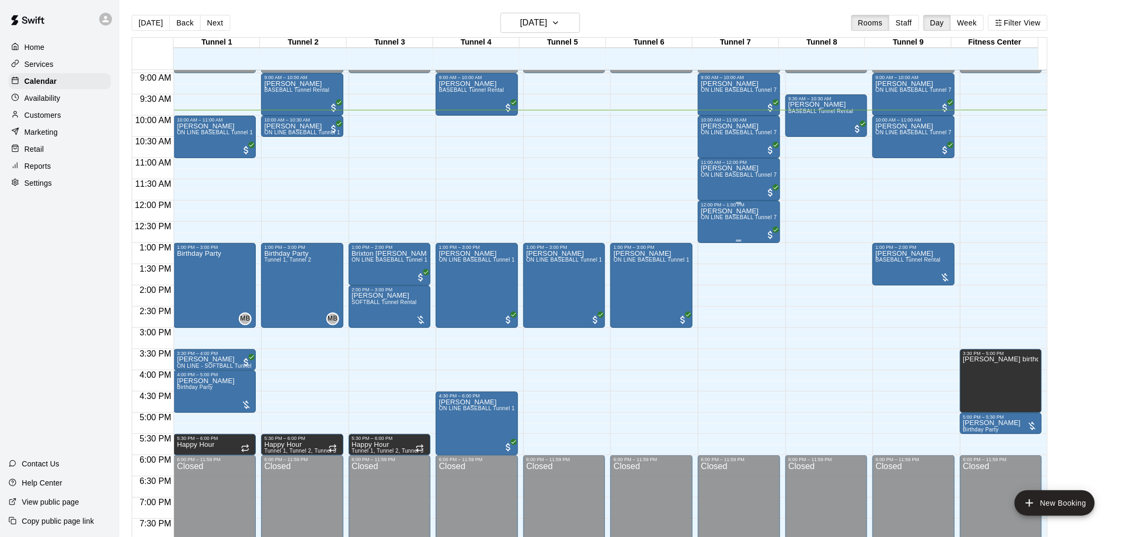
scroll to position [321, 0]
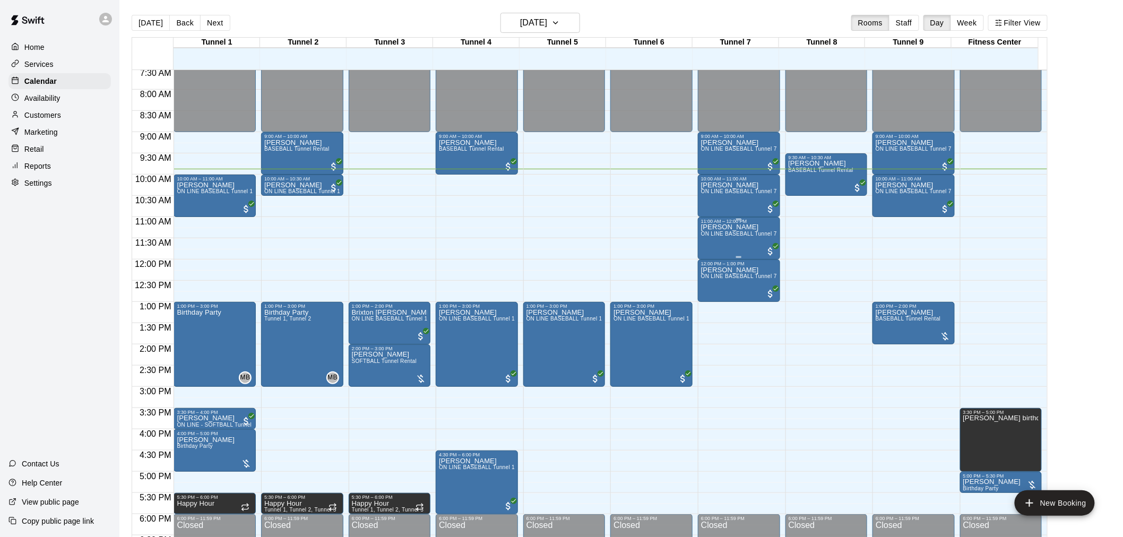
click at [743, 230] on div "[PERSON_NAME] ON LINE BASEBALL Tunnel 7-9 Rental" at bounding box center [739, 492] width 76 height 537
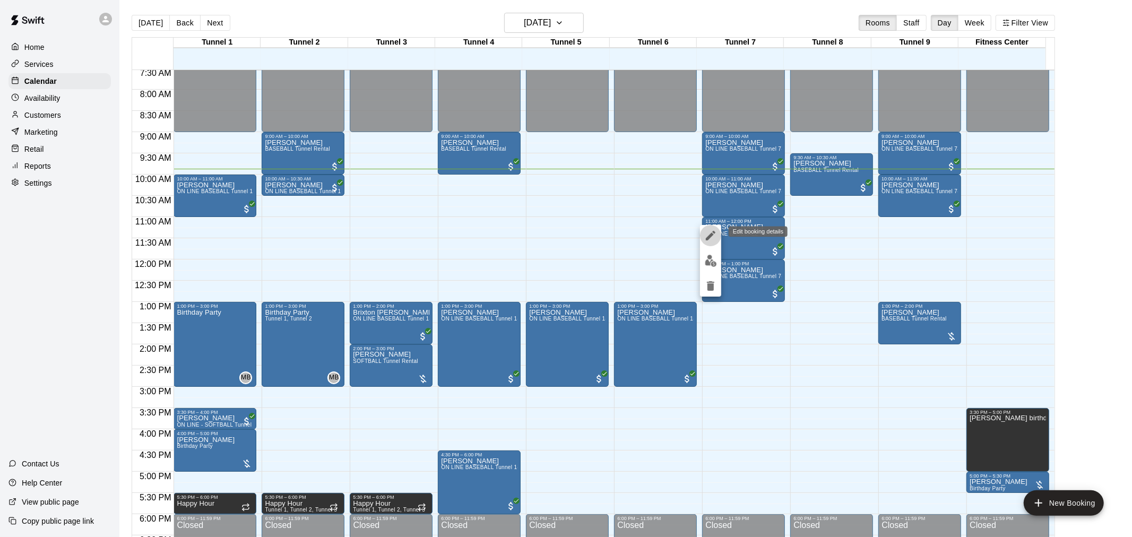
click at [710, 241] on icon "edit" at bounding box center [710, 235] width 13 height 13
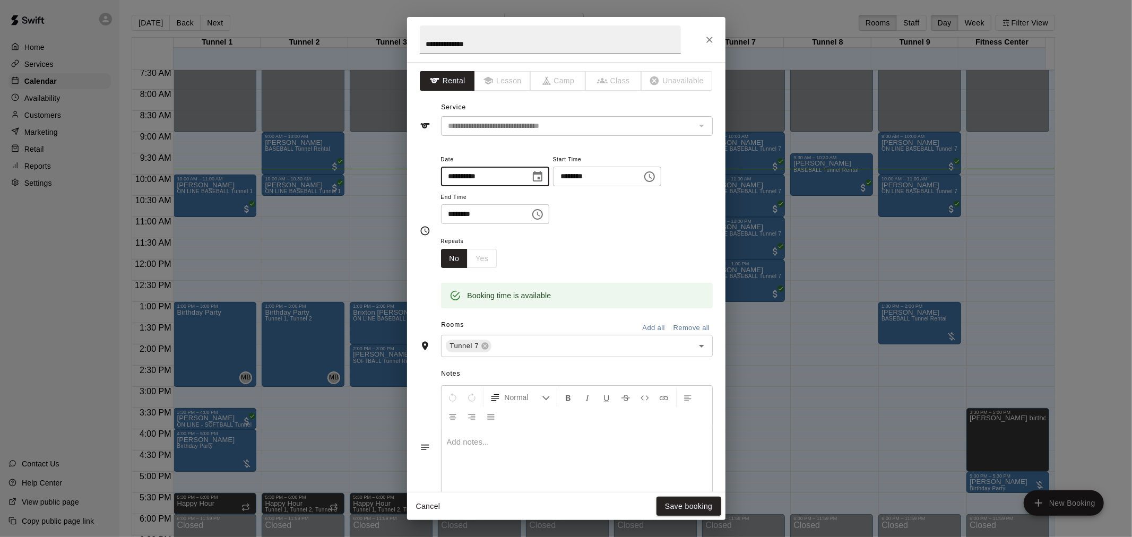
click at [462, 172] on input "**********" at bounding box center [482, 177] width 82 height 20
type input "**********"
click at [692, 500] on button "Save booking" at bounding box center [688, 507] width 65 height 20
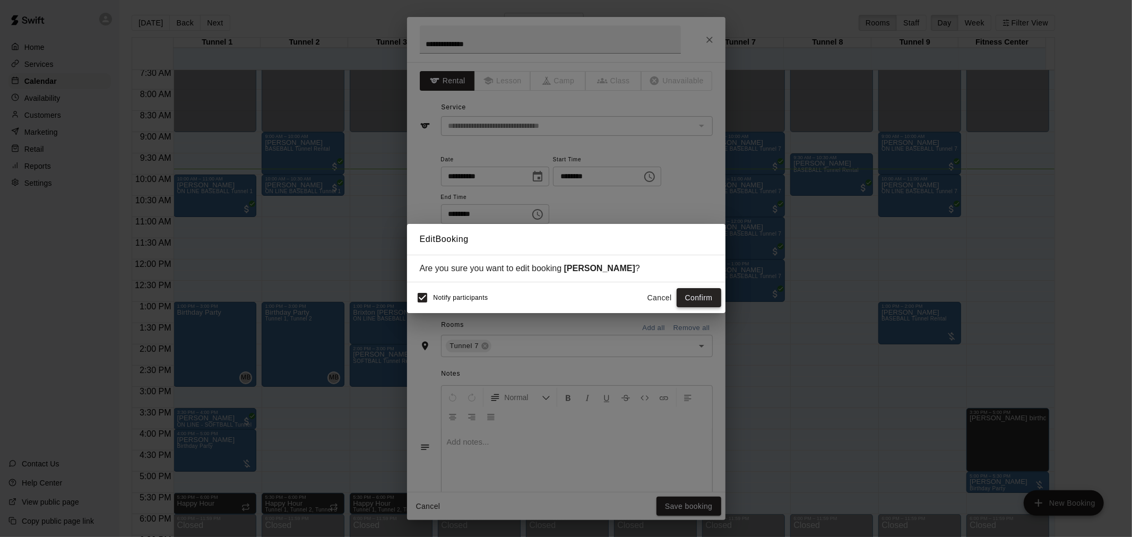
click at [698, 306] on button "Confirm" at bounding box center [699, 298] width 45 height 20
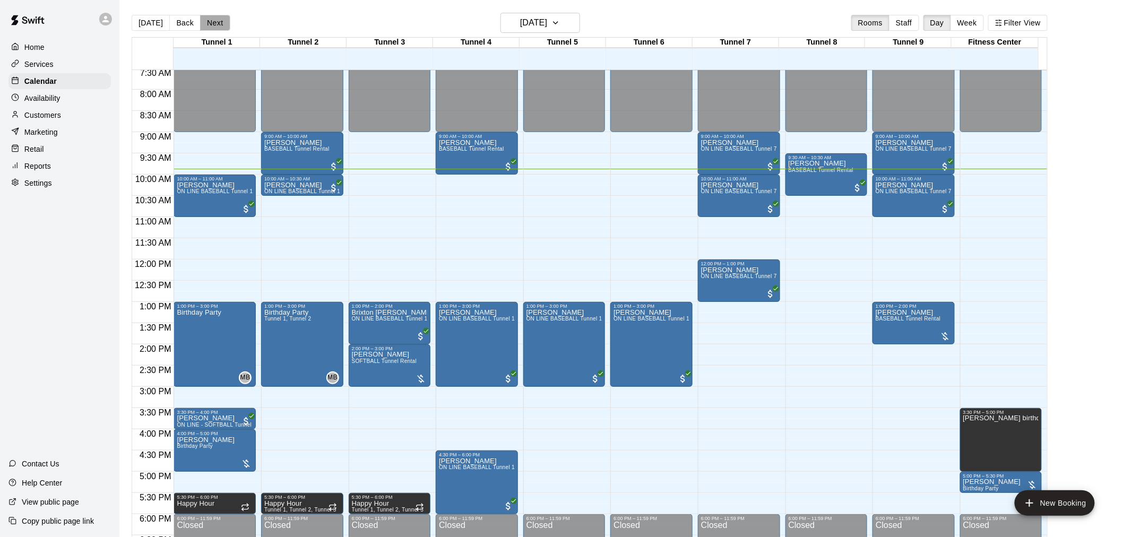
click at [216, 20] on button "Next" at bounding box center [215, 23] width 30 height 16
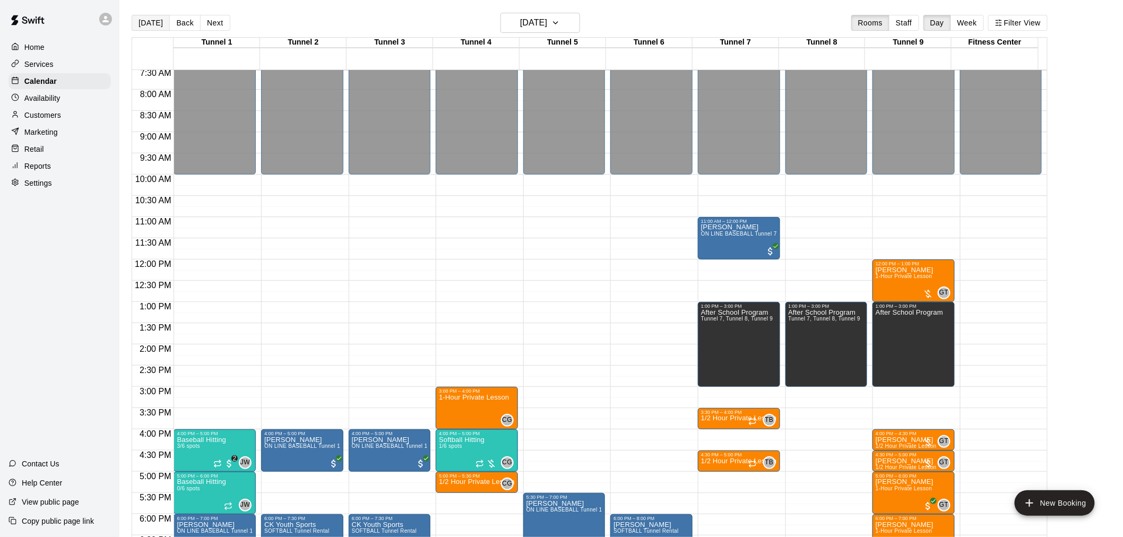
click at [150, 30] on button "[DATE]" at bounding box center [151, 23] width 38 height 16
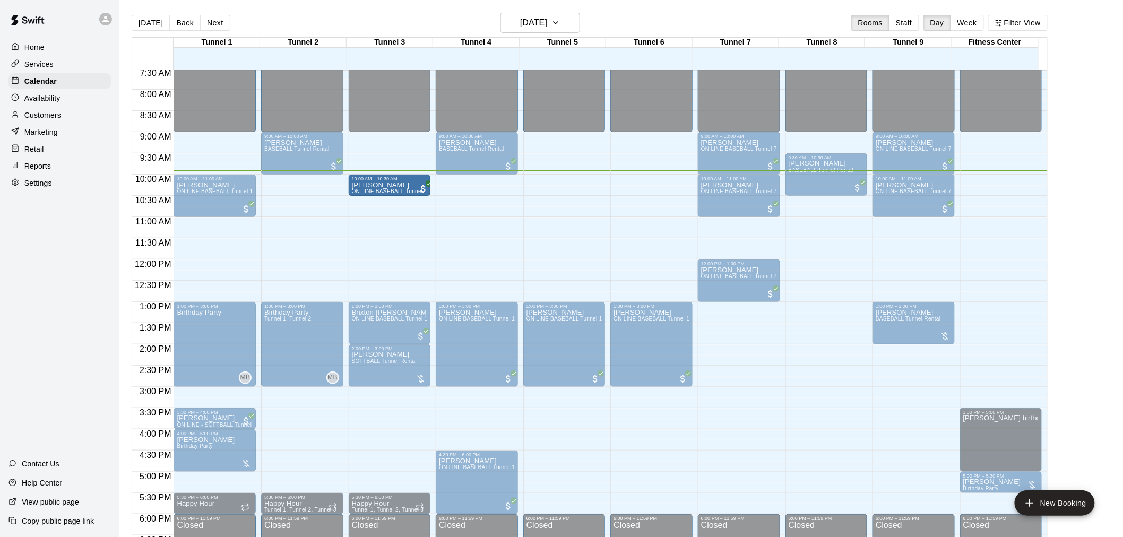
drag, startPoint x: 322, startPoint y: 181, endPoint x: 351, endPoint y: 184, distance: 29.3
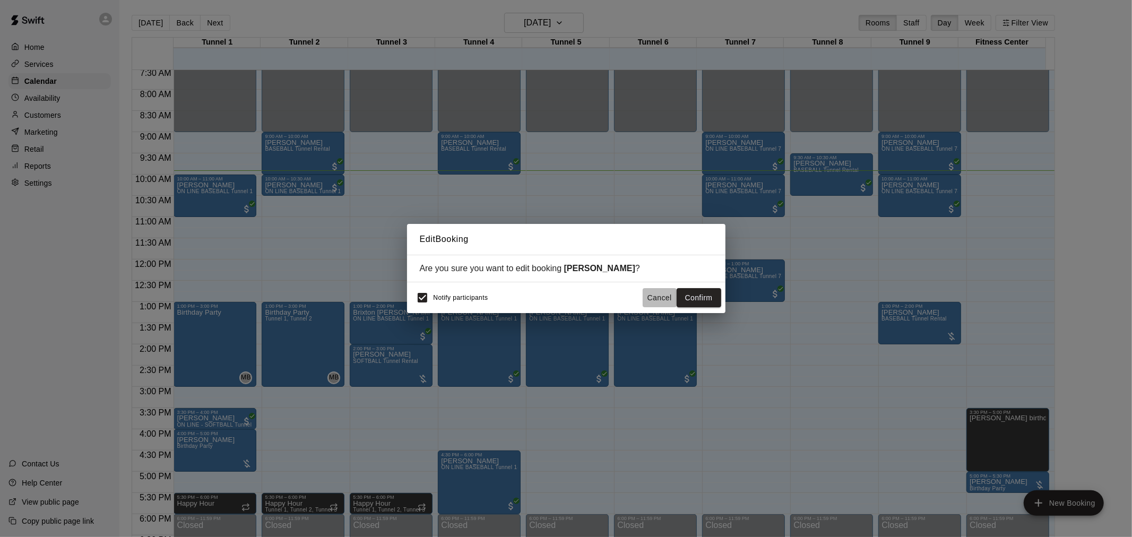
click at [662, 297] on button "Cancel" at bounding box center [660, 298] width 34 height 20
